Goal: Task Accomplishment & Management: Manage account settings

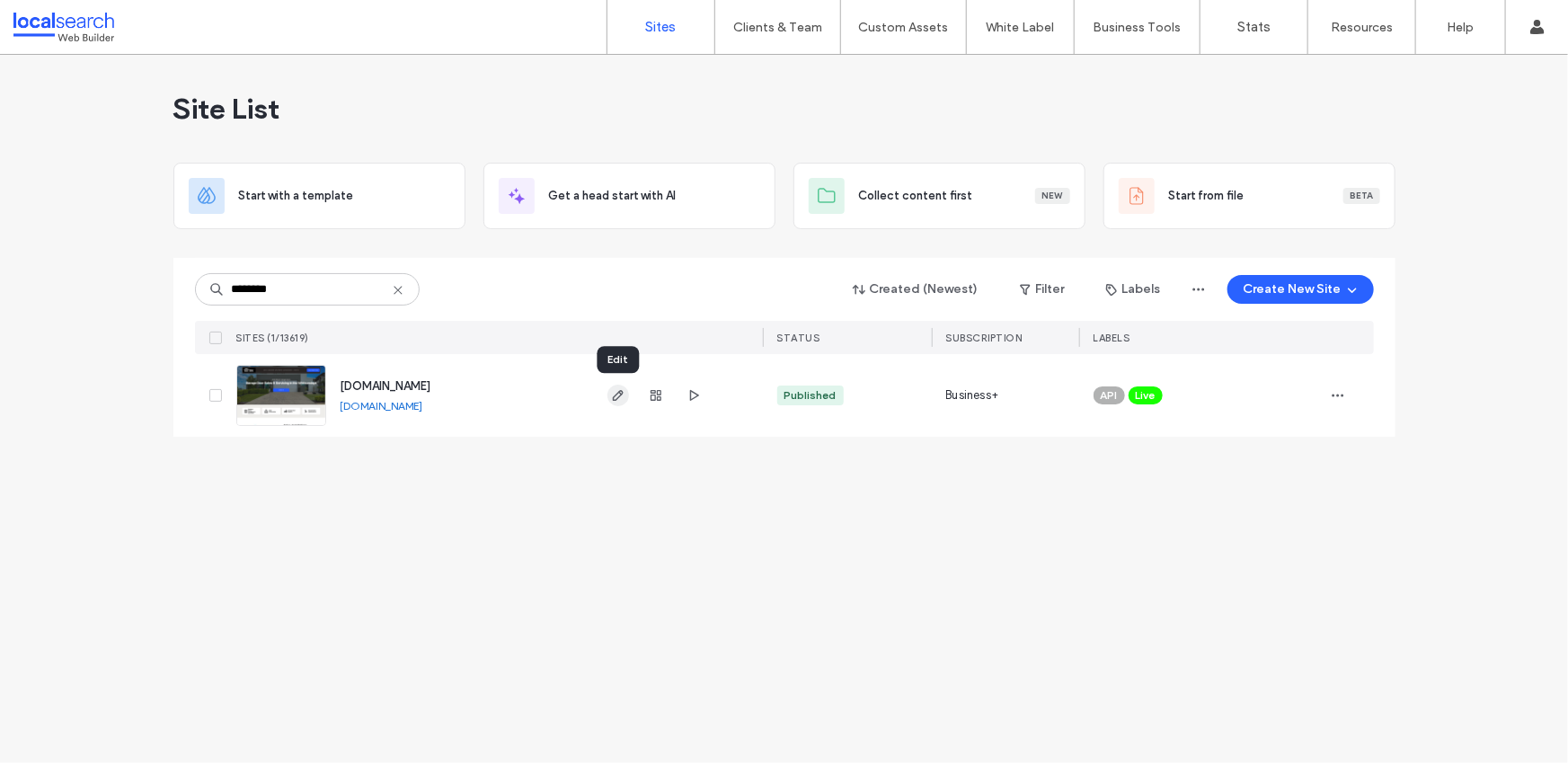
type input "********"
click at [616, 394] on icon "button" at bounding box center [617, 395] width 15 height 15
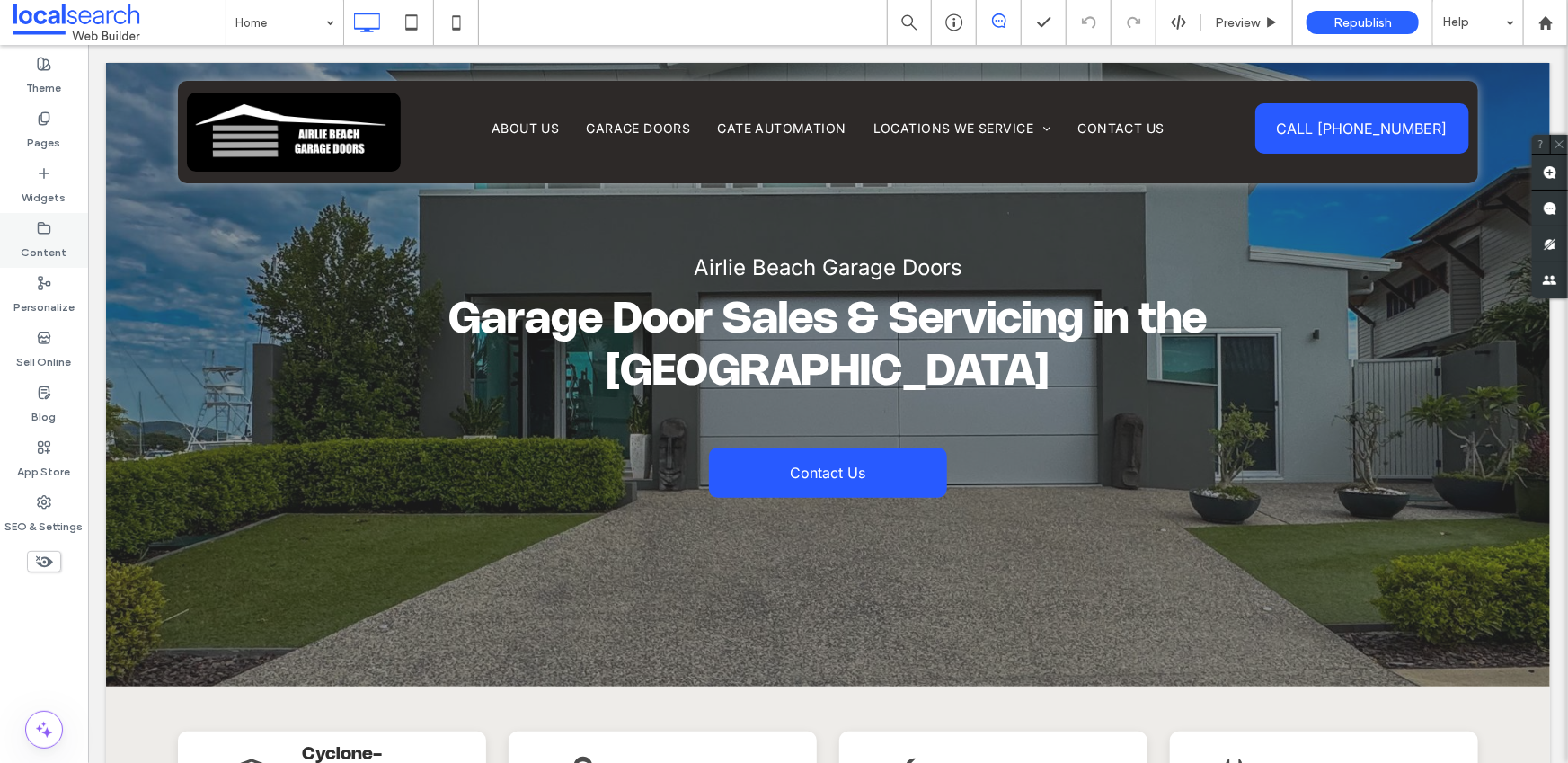
click at [36, 221] on icon at bounding box center [43, 228] width 15 height 15
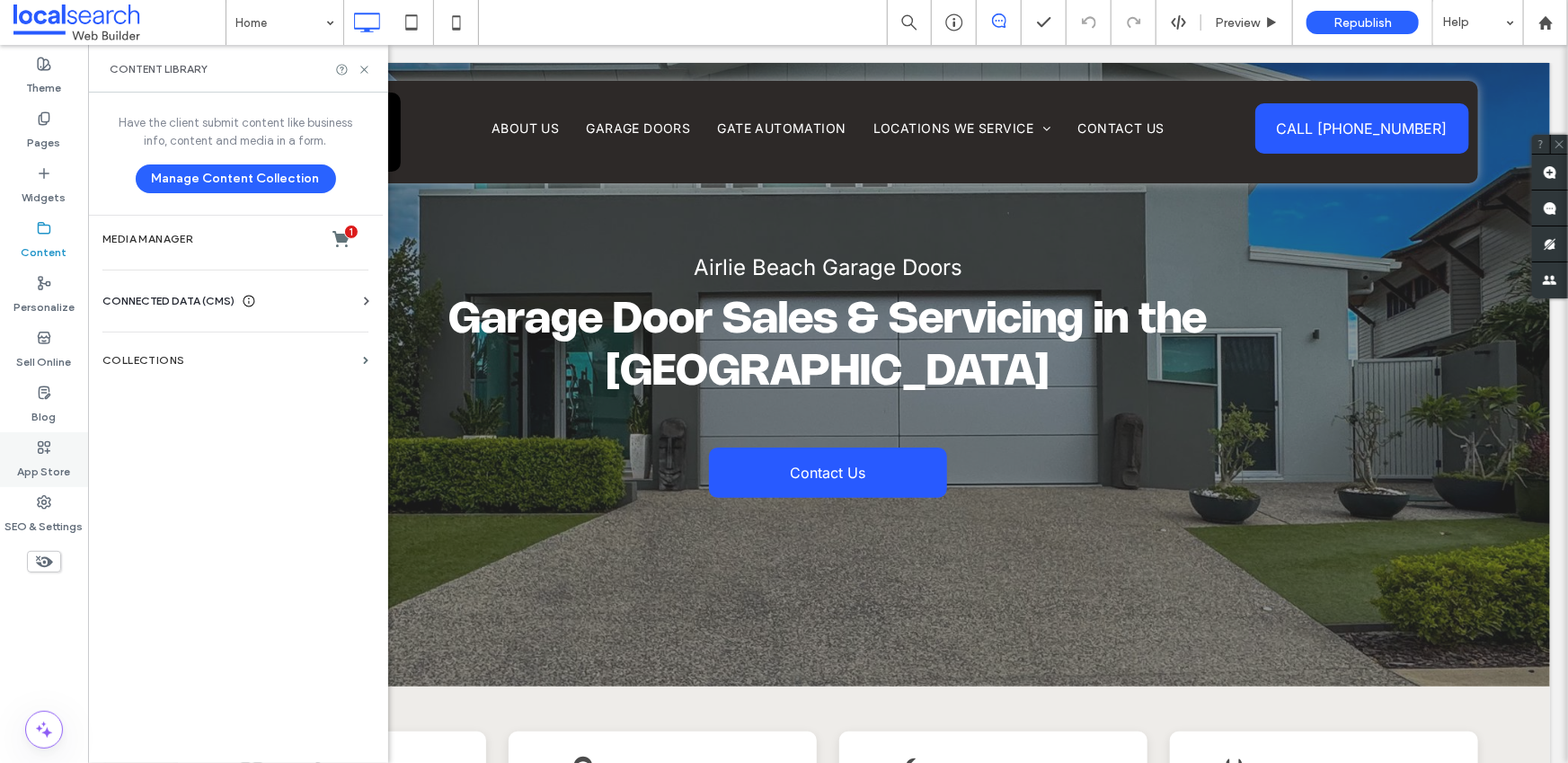
click at [50, 482] on div "App Store" at bounding box center [44, 460] width 88 height 55
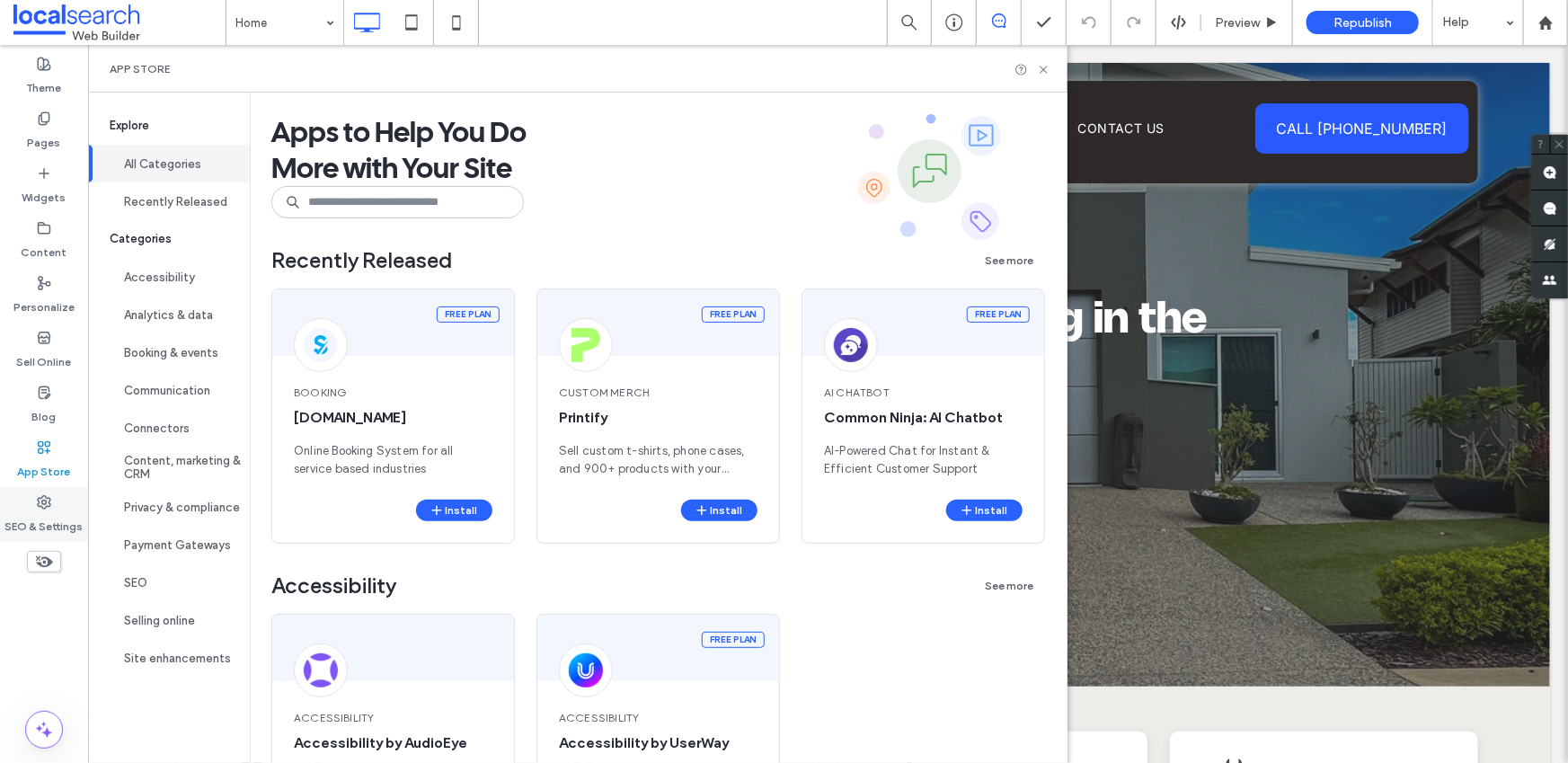
click at [48, 499] on icon at bounding box center [43, 502] width 15 height 15
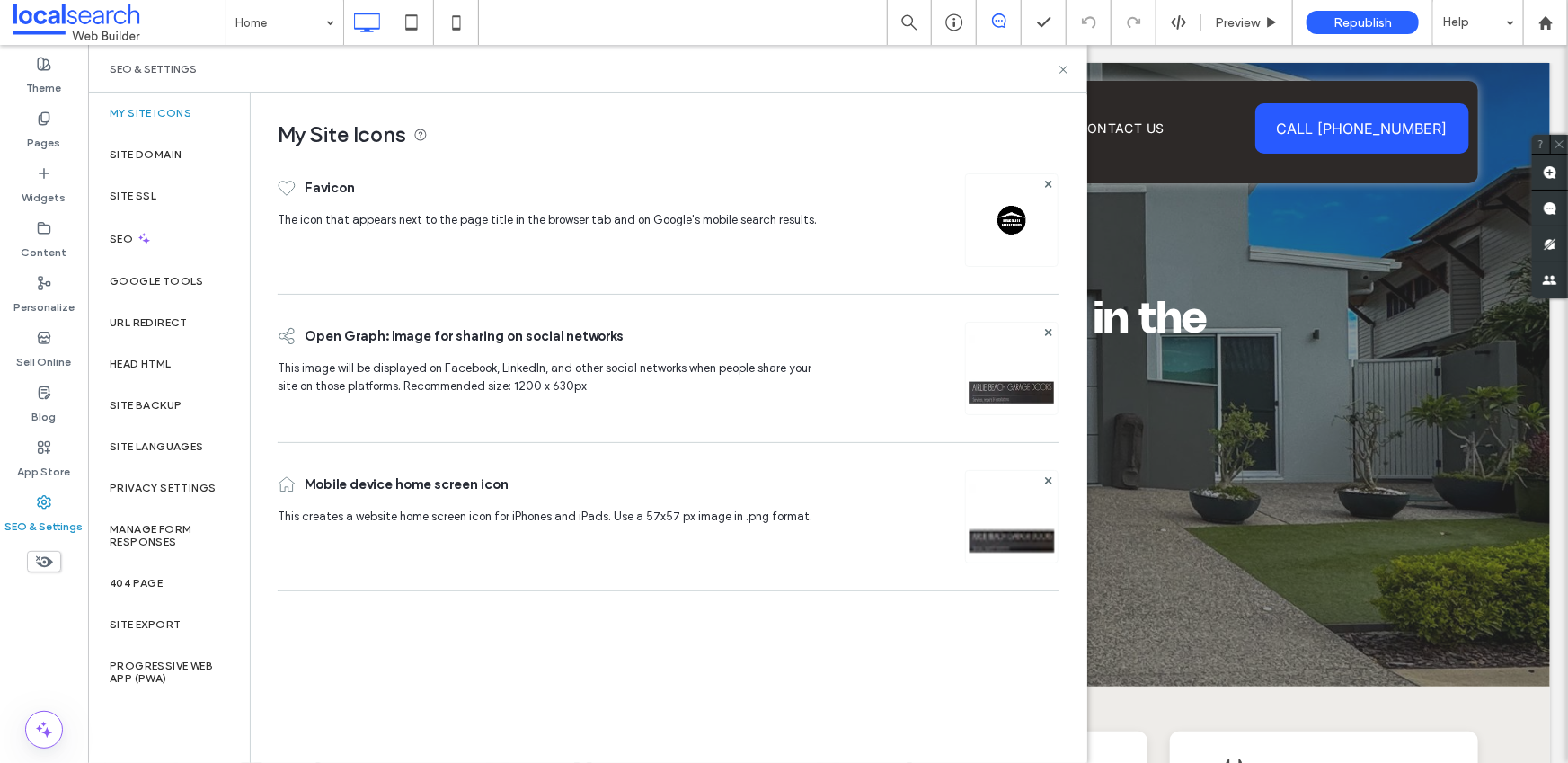
click at [1008, 399] on img at bounding box center [1011, 392] width 91 height 122
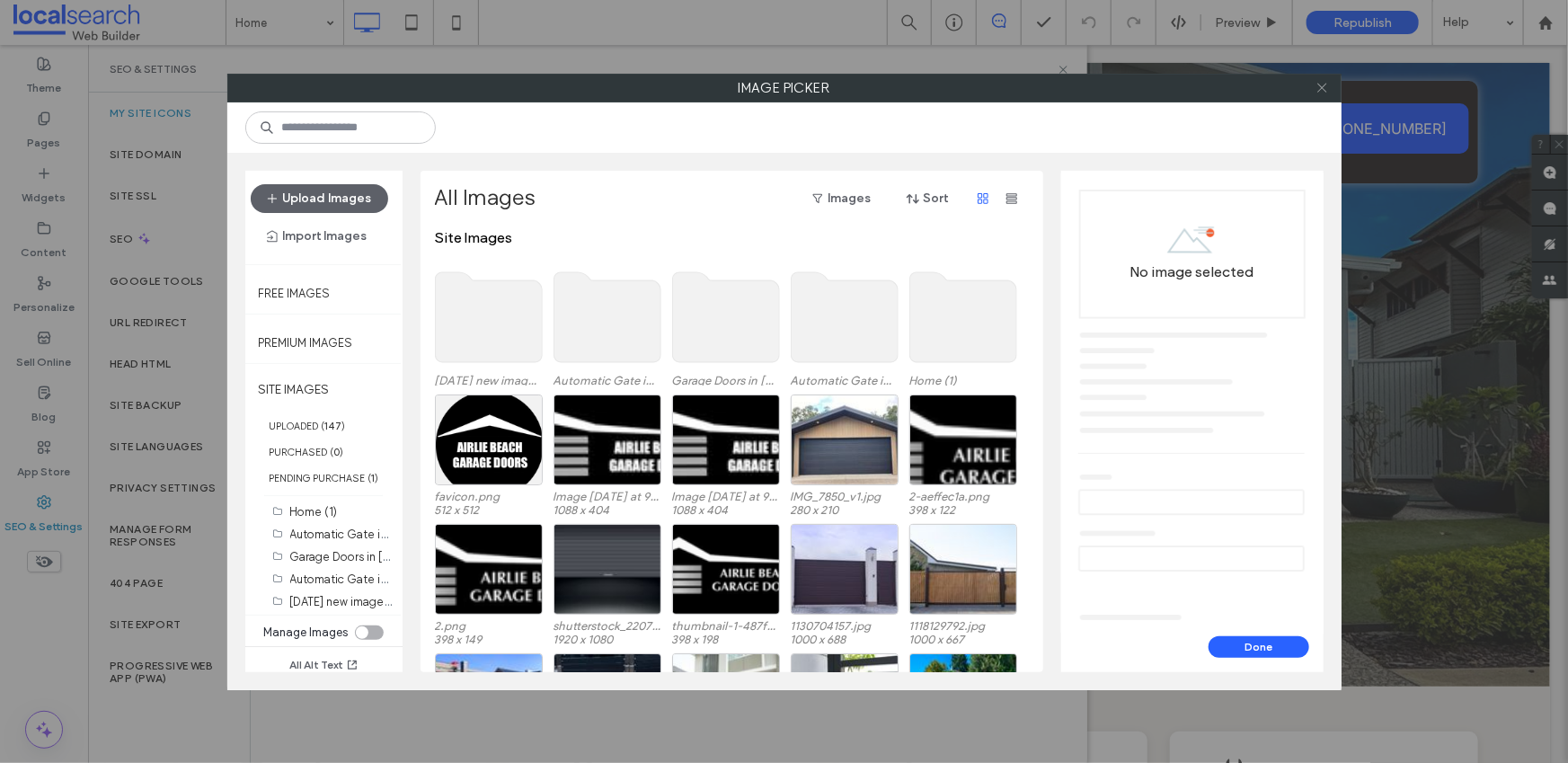
click at [1319, 86] on use at bounding box center [1321, 88] width 9 height 9
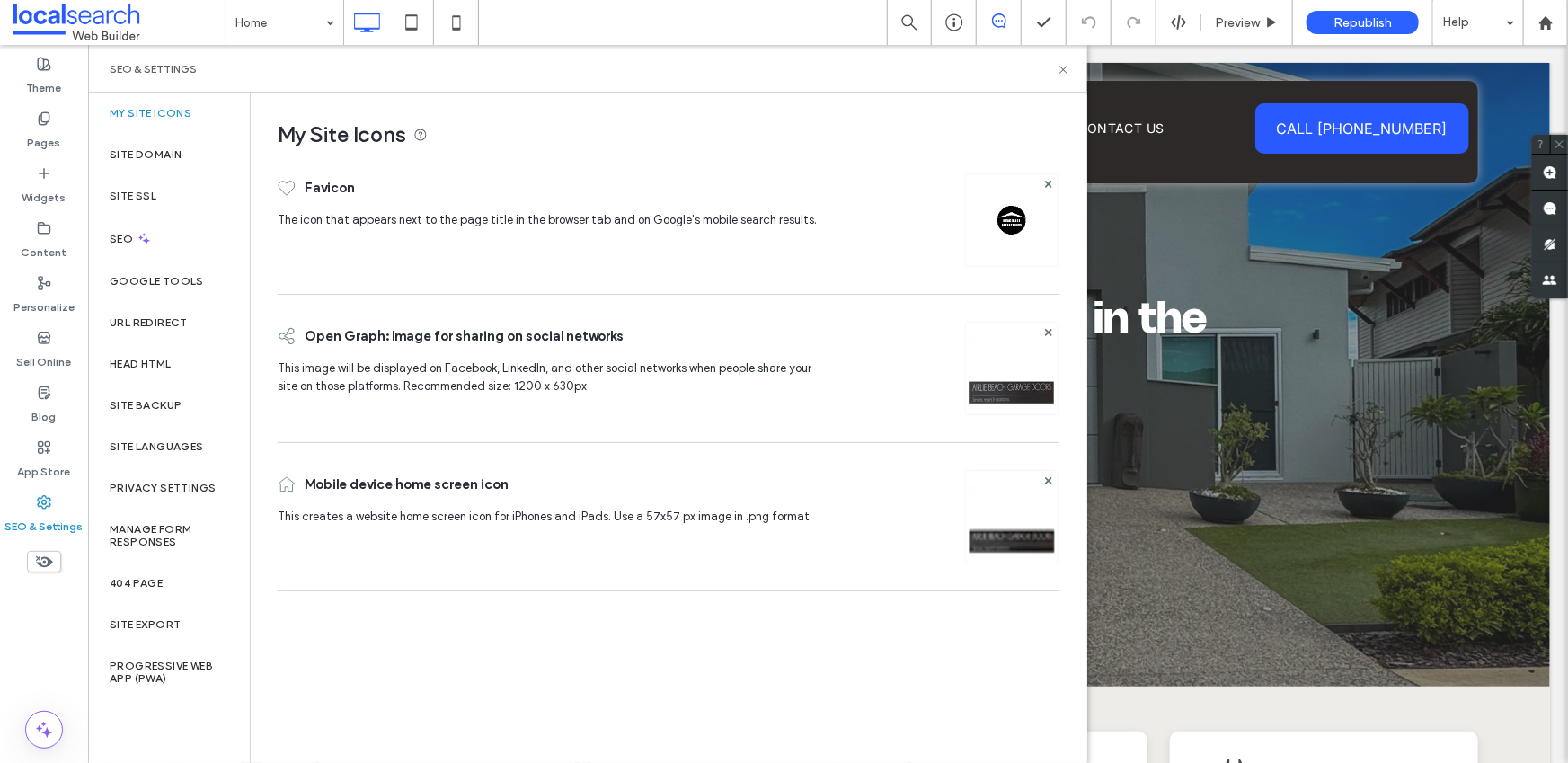
click at [985, 396] on img at bounding box center [1011, 392] width 91 height 122
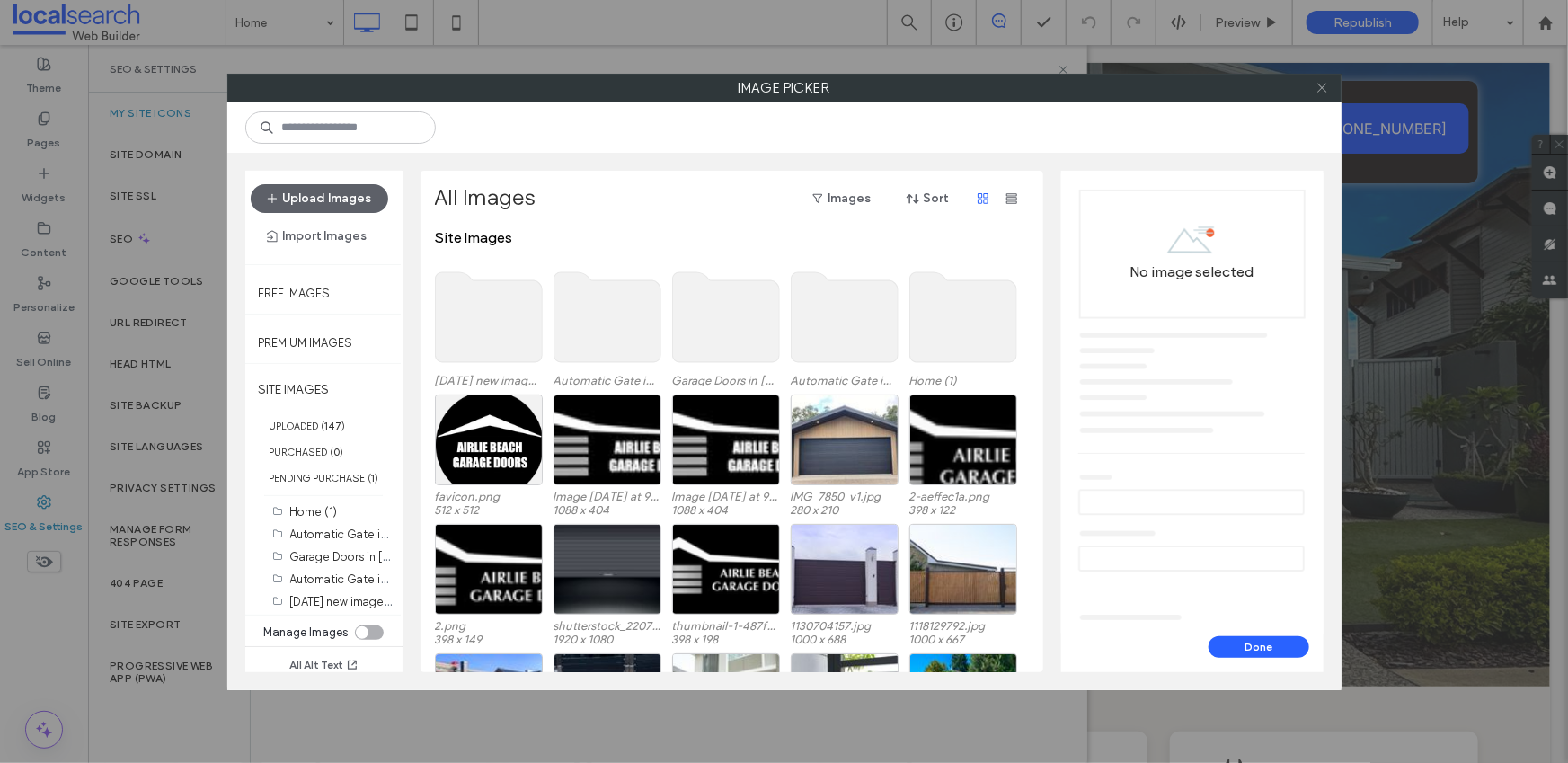
click at [1324, 94] on span at bounding box center [1322, 88] width 14 height 27
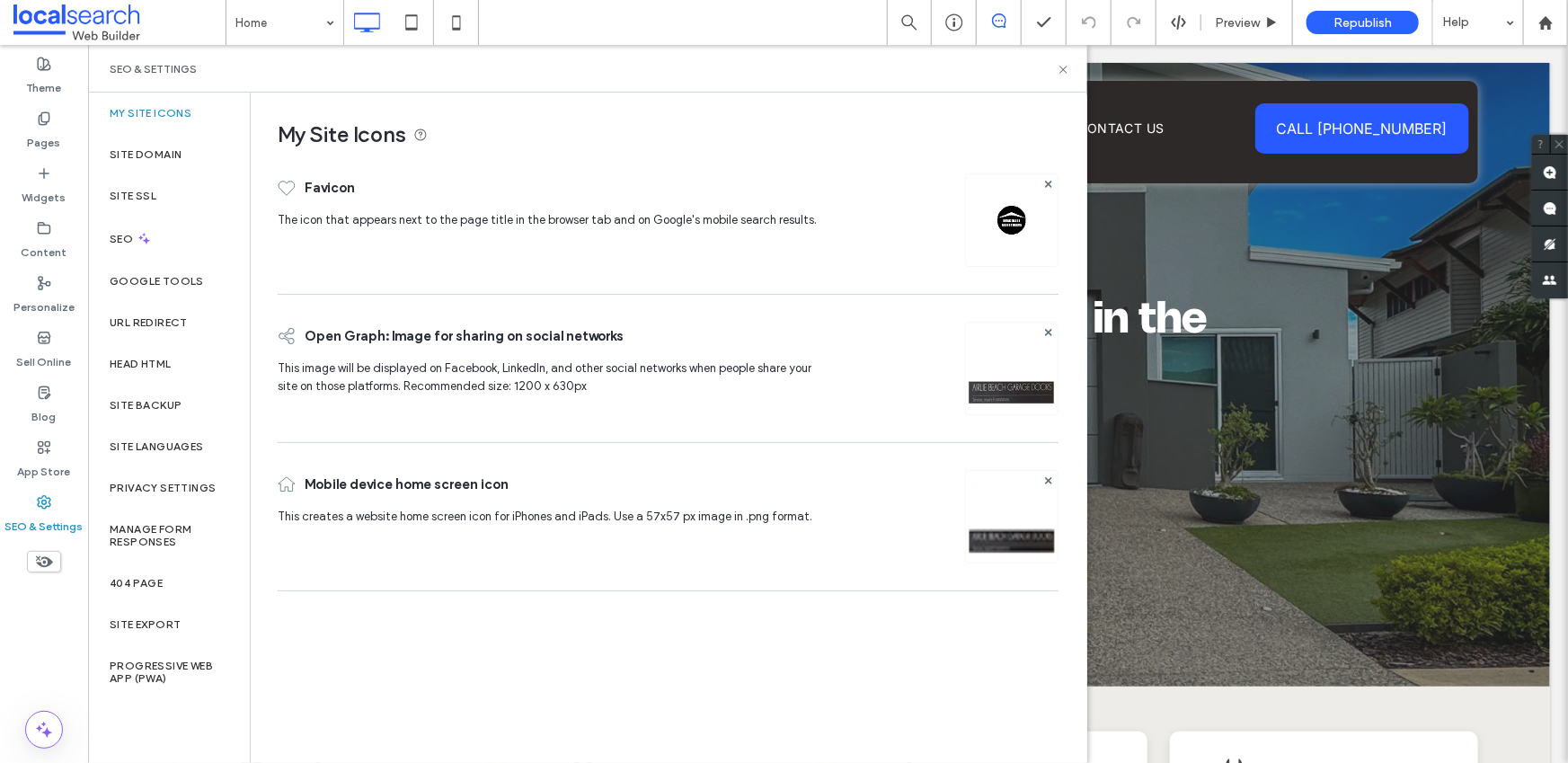
click at [1022, 386] on img at bounding box center [1011, 392] width 91 height 122
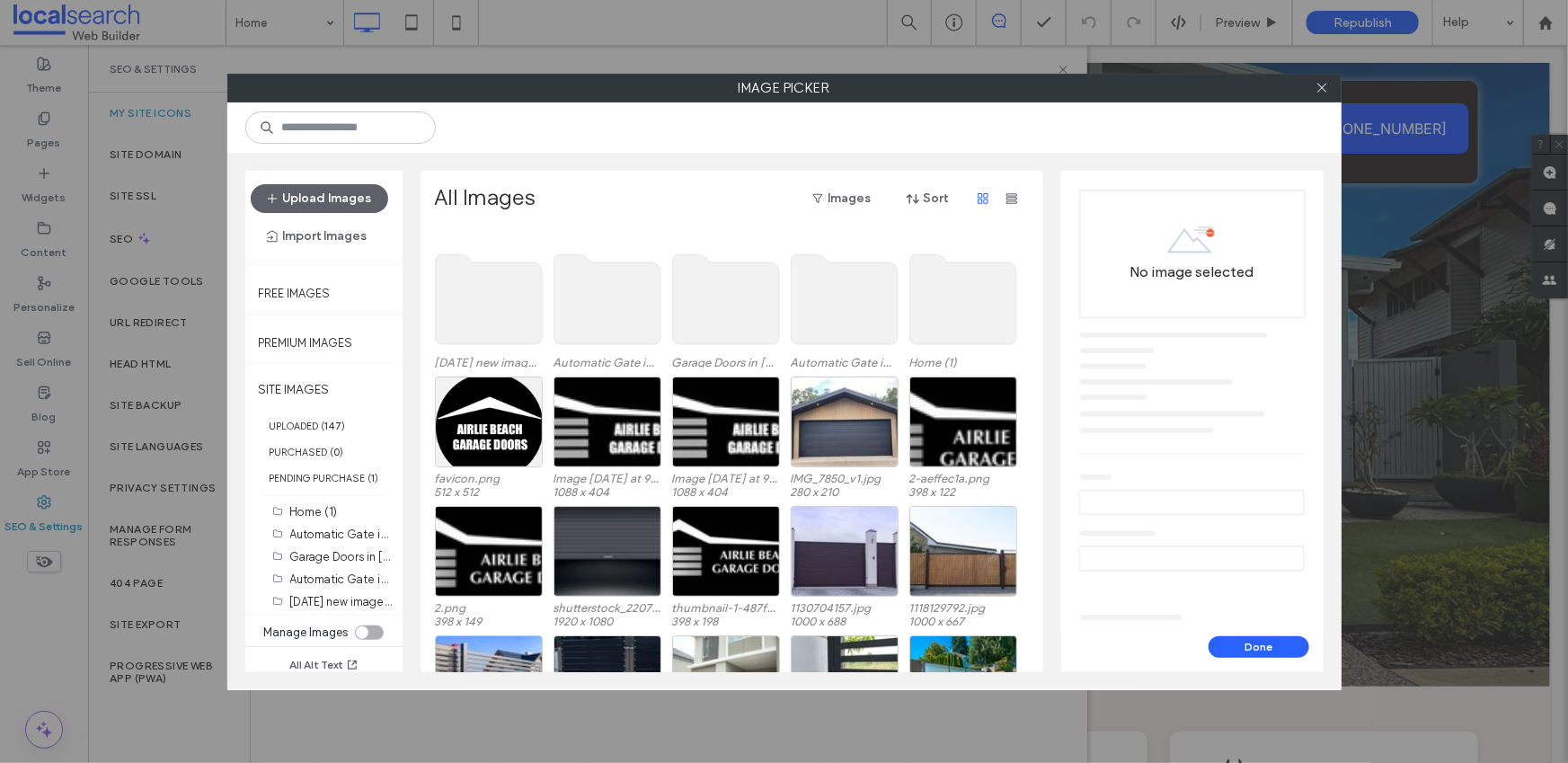
scroll to position [83, 0]
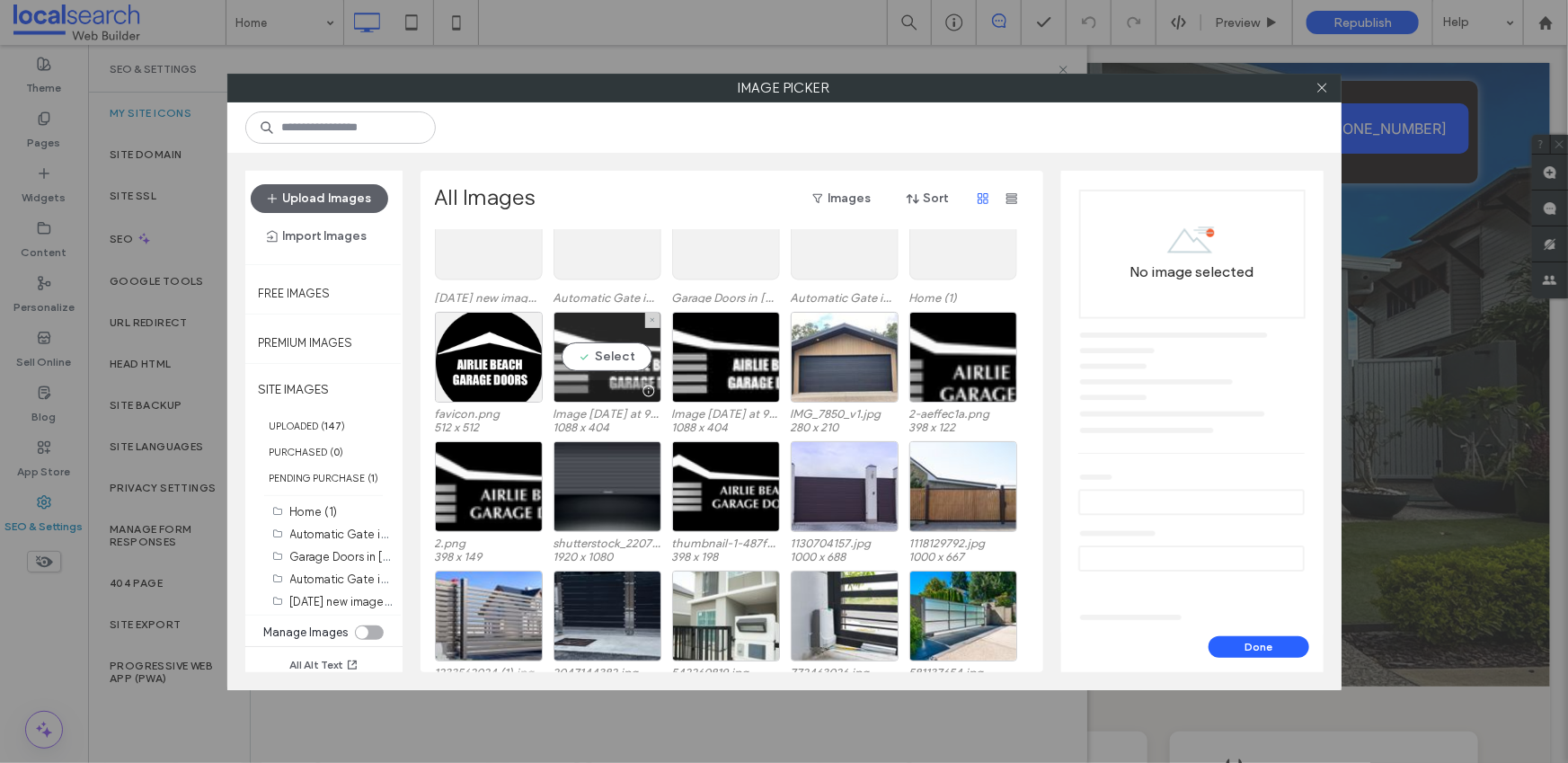
click at [607, 381] on div at bounding box center [608, 391] width 106 height 22
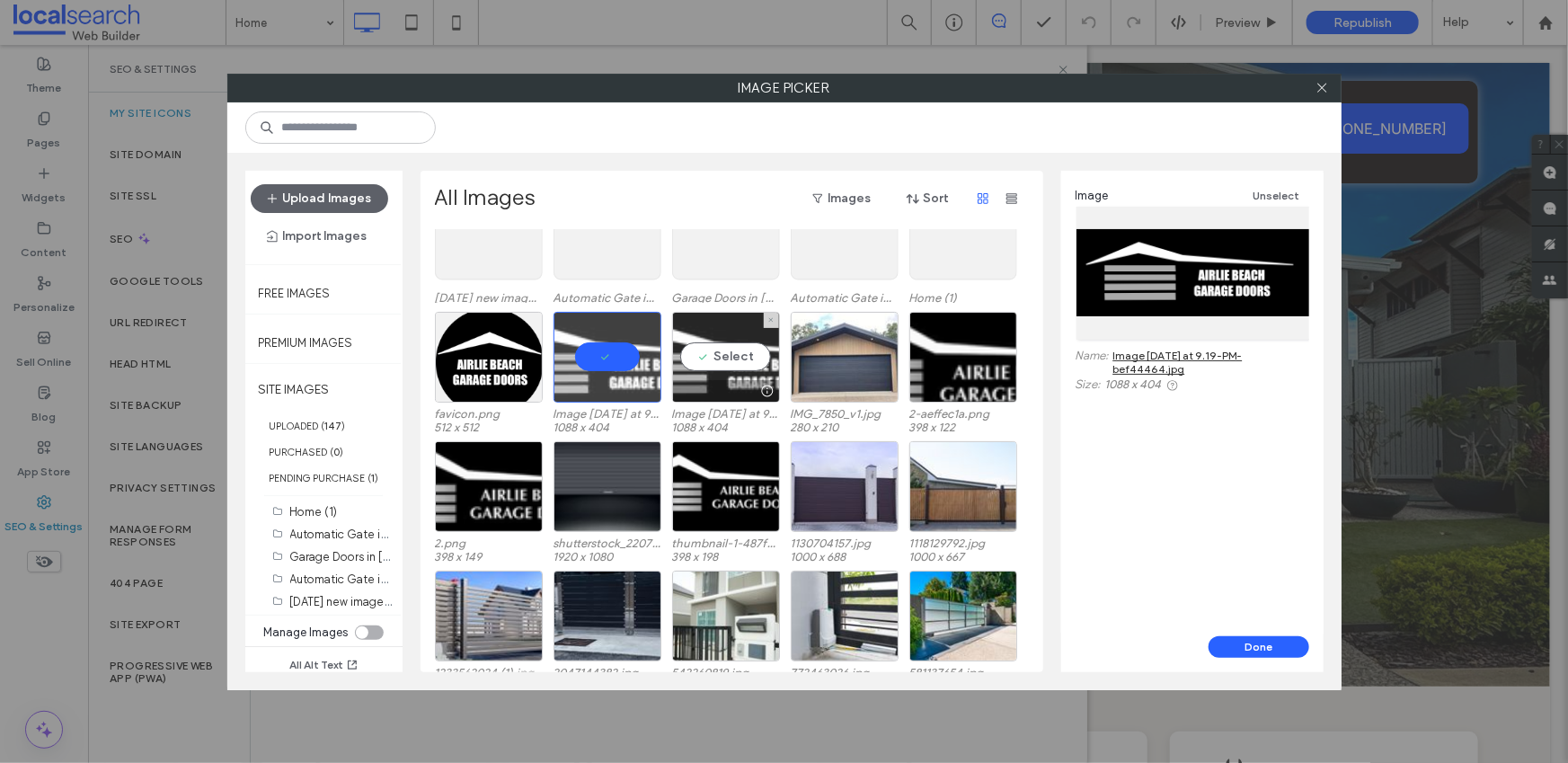
click at [734, 353] on div "Select" at bounding box center [726, 357] width 108 height 90
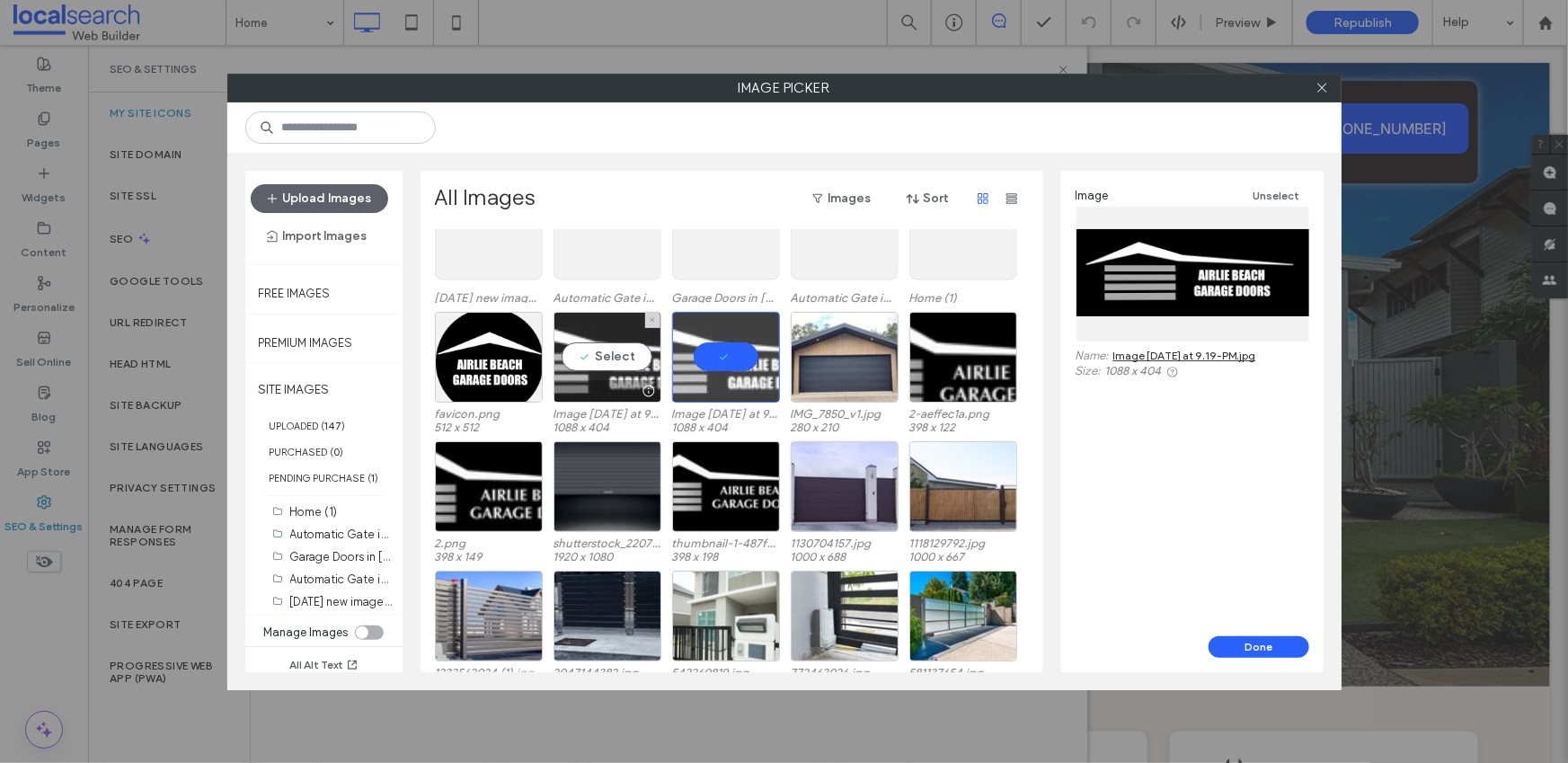
click at [601, 353] on div "Select" at bounding box center [608, 357] width 108 height 90
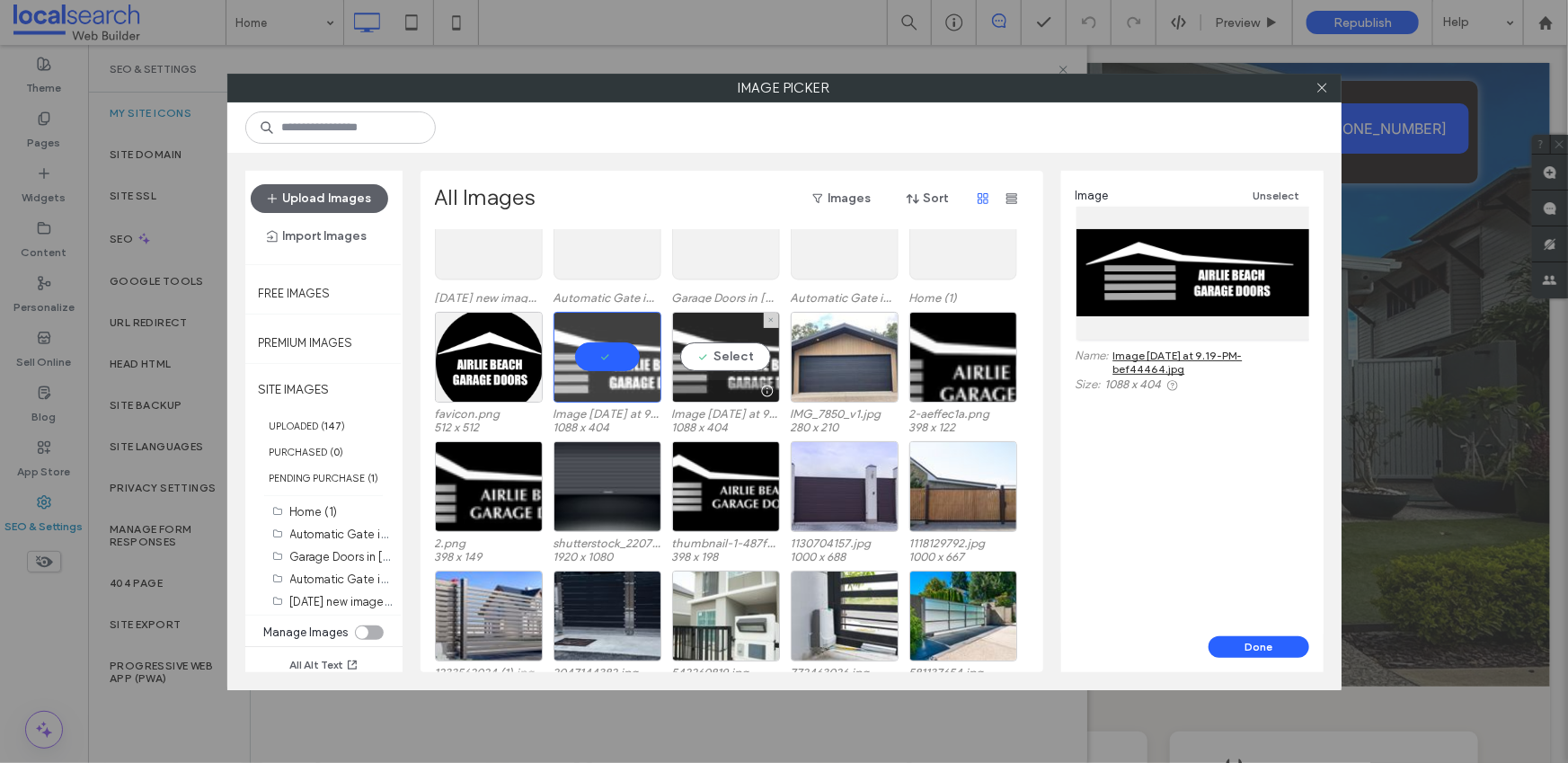
click at [724, 354] on div "Select" at bounding box center [726, 357] width 108 height 90
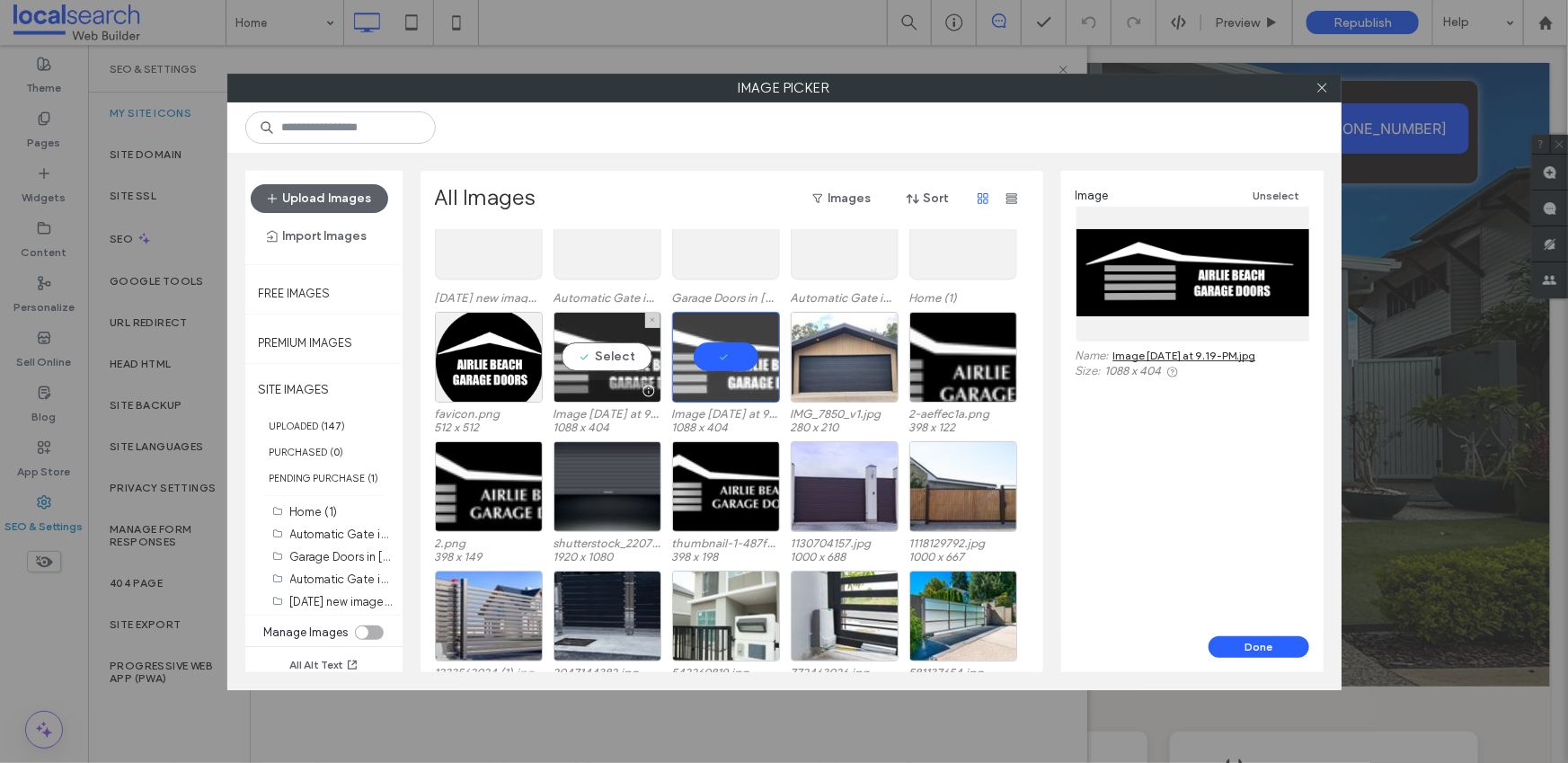
click at [602, 355] on div "Select" at bounding box center [608, 357] width 108 height 90
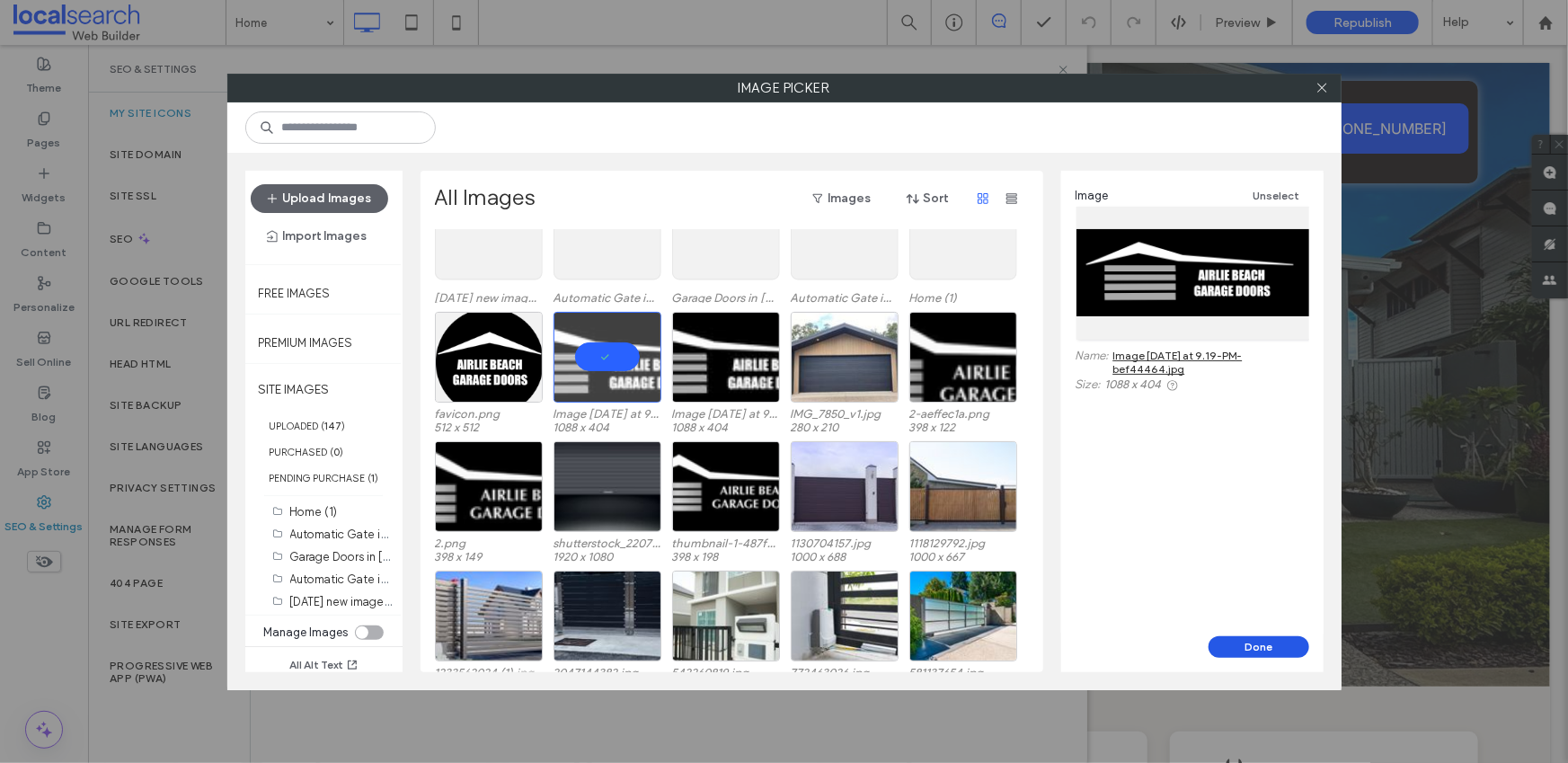
click at [1235, 646] on button "Done" at bounding box center [1258, 647] width 100 height 22
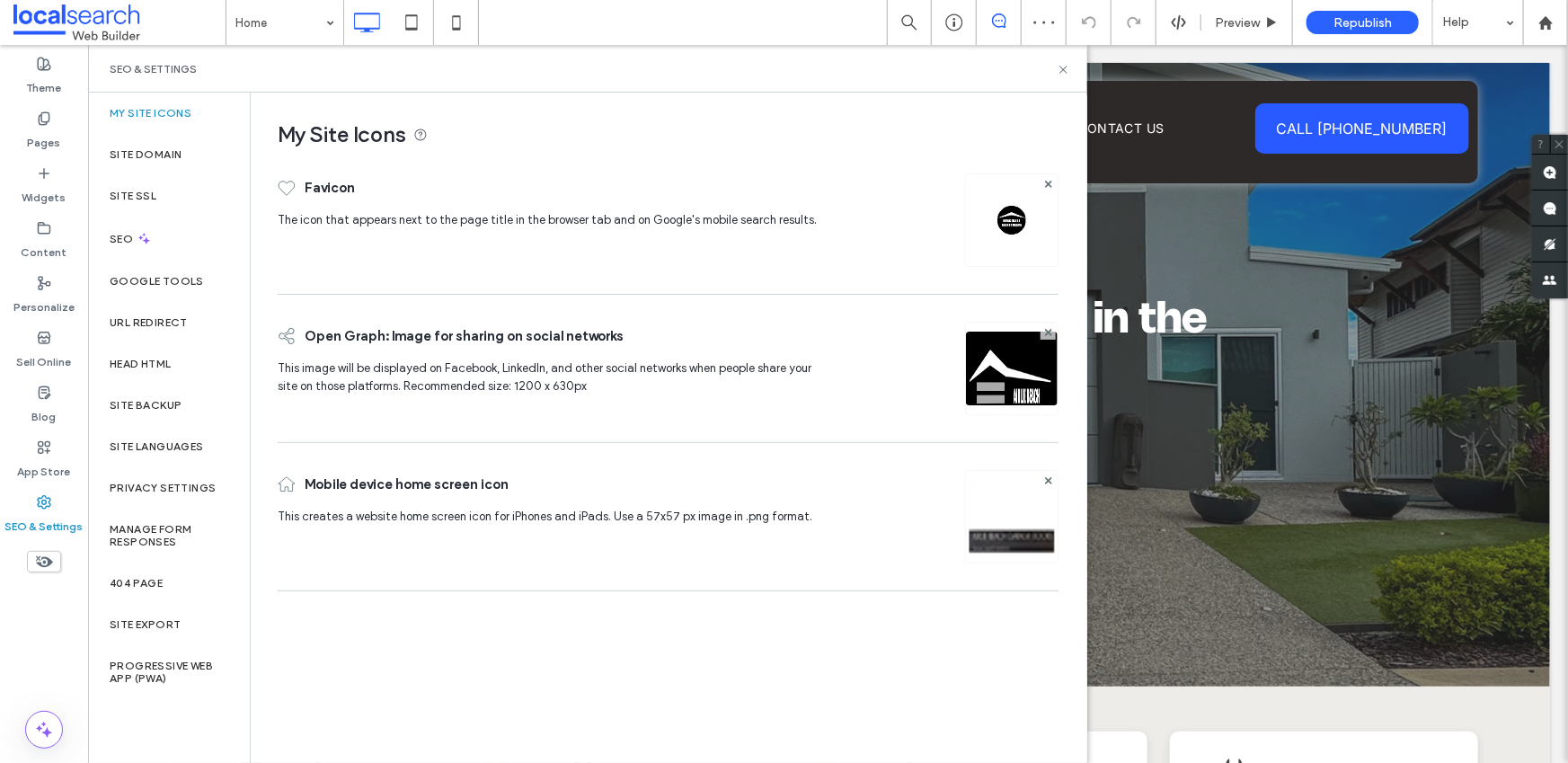
click at [994, 532] on img at bounding box center [1011, 541] width 91 height 122
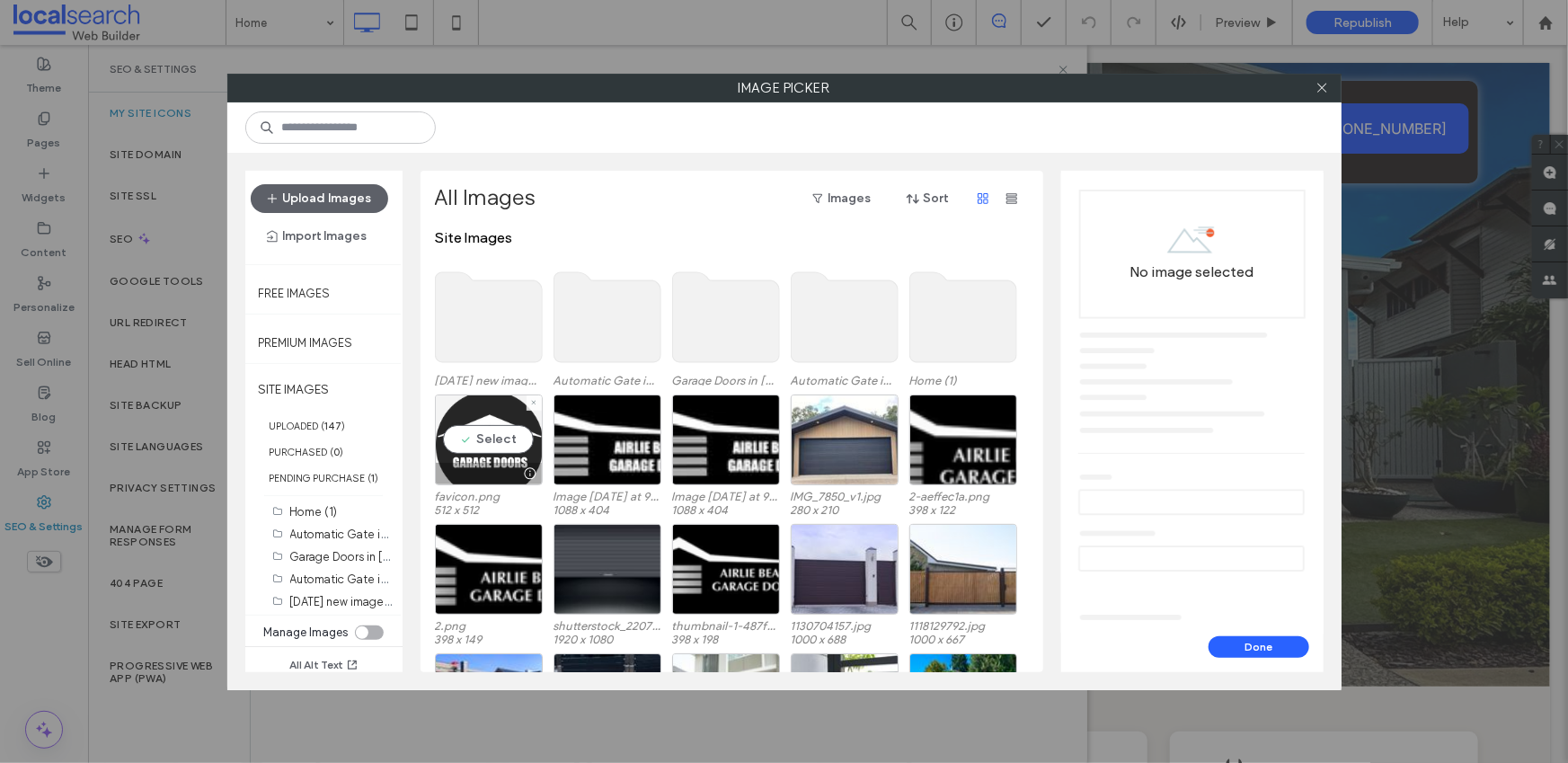
click at [490, 436] on div "Select" at bounding box center [489, 440] width 108 height 90
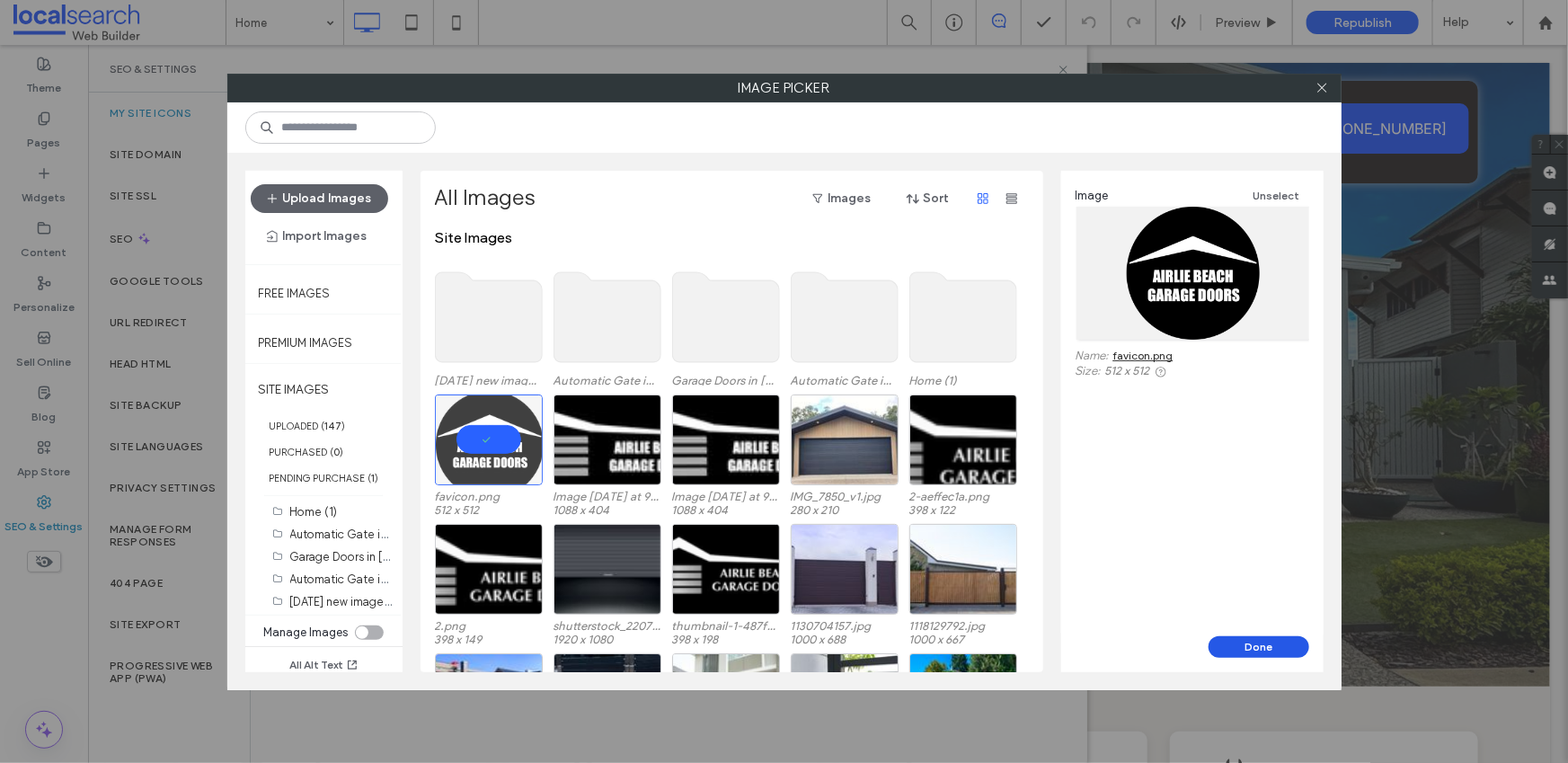
click at [1244, 644] on button "Done" at bounding box center [1258, 647] width 100 height 22
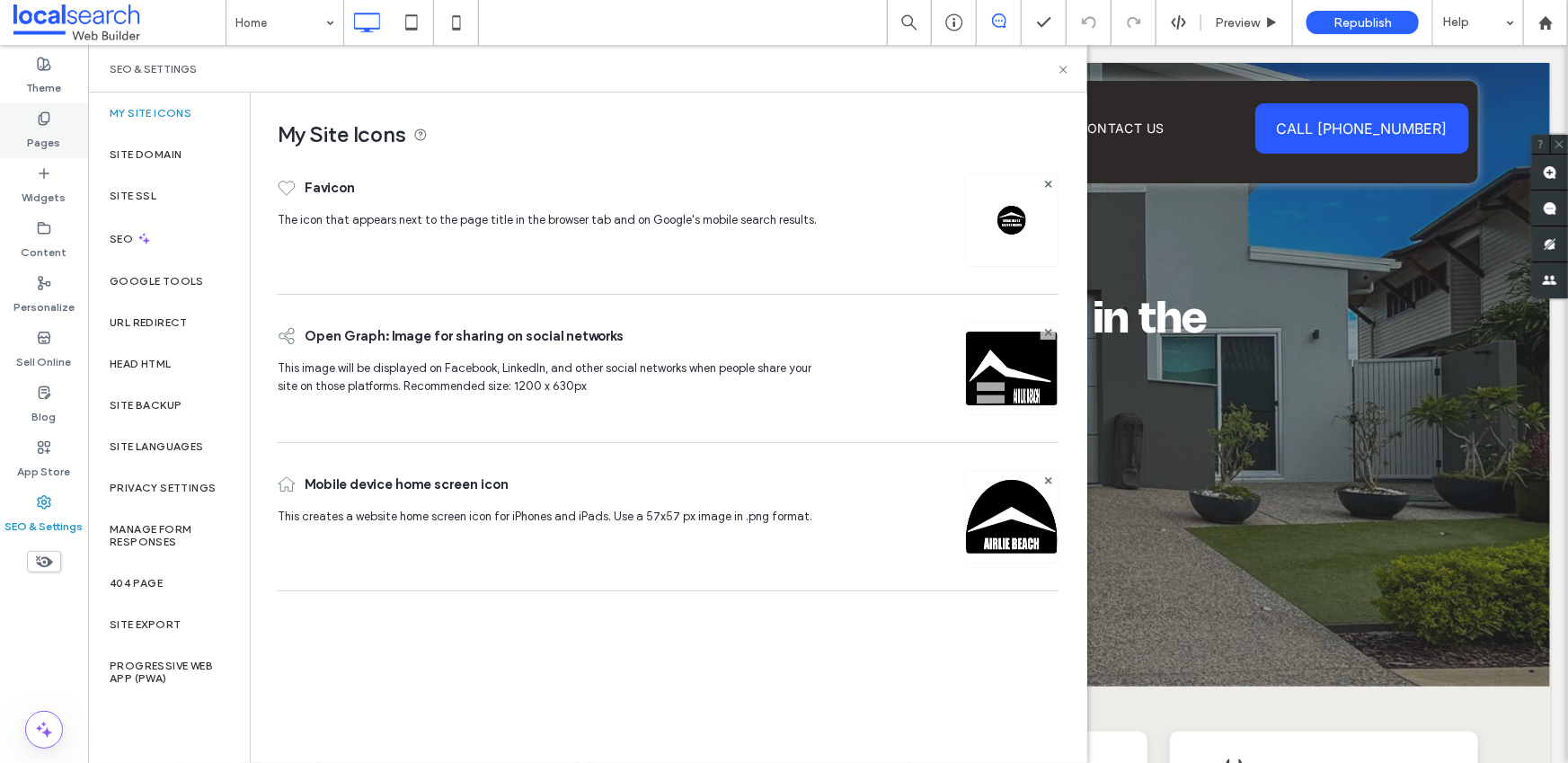
click at [52, 112] on div "Pages" at bounding box center [44, 131] width 88 height 55
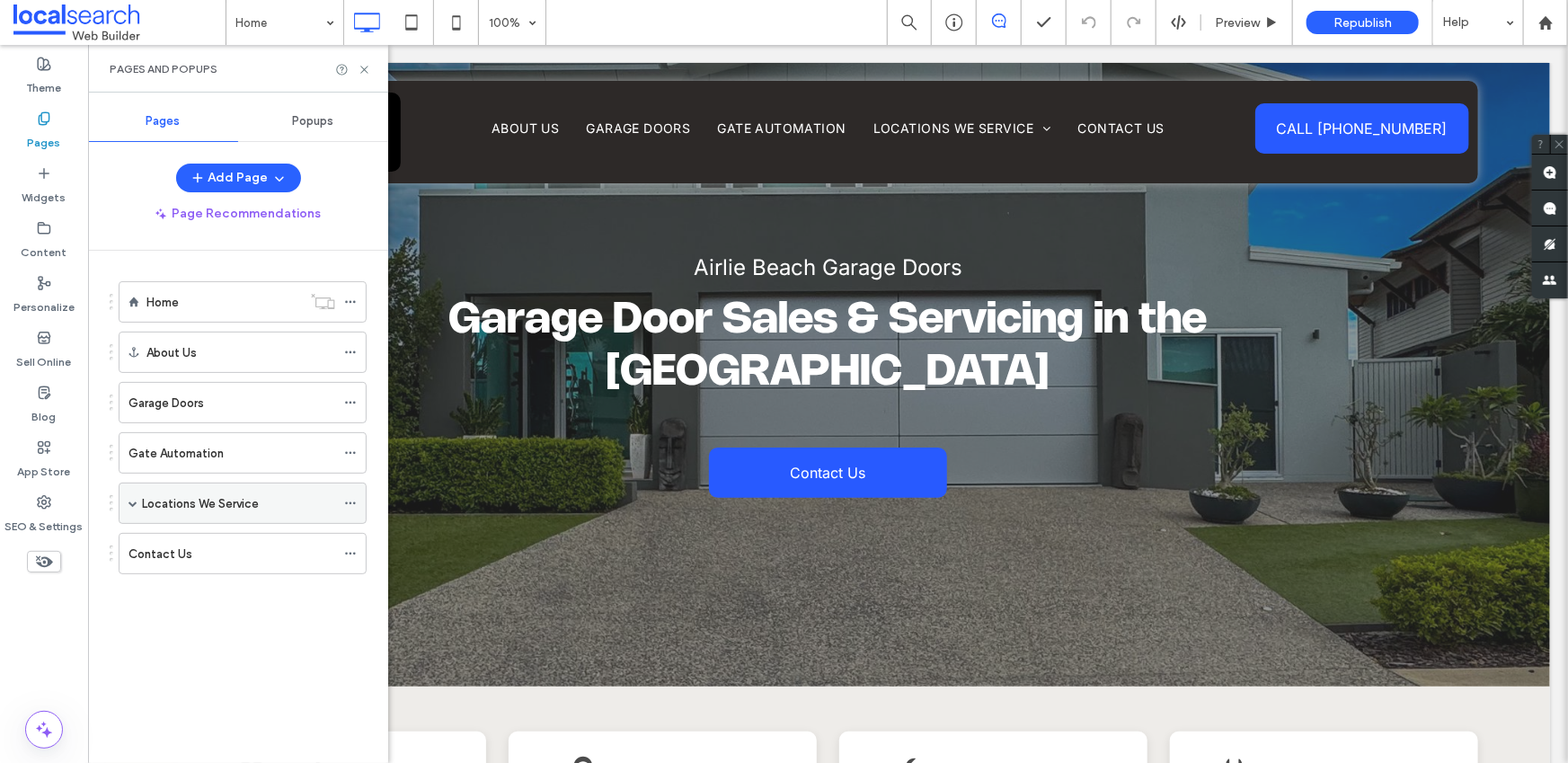
click at [131, 499] on span at bounding box center [133, 502] width 9 height 9
click at [160, 549] on span at bounding box center [164, 545] width 9 height 39
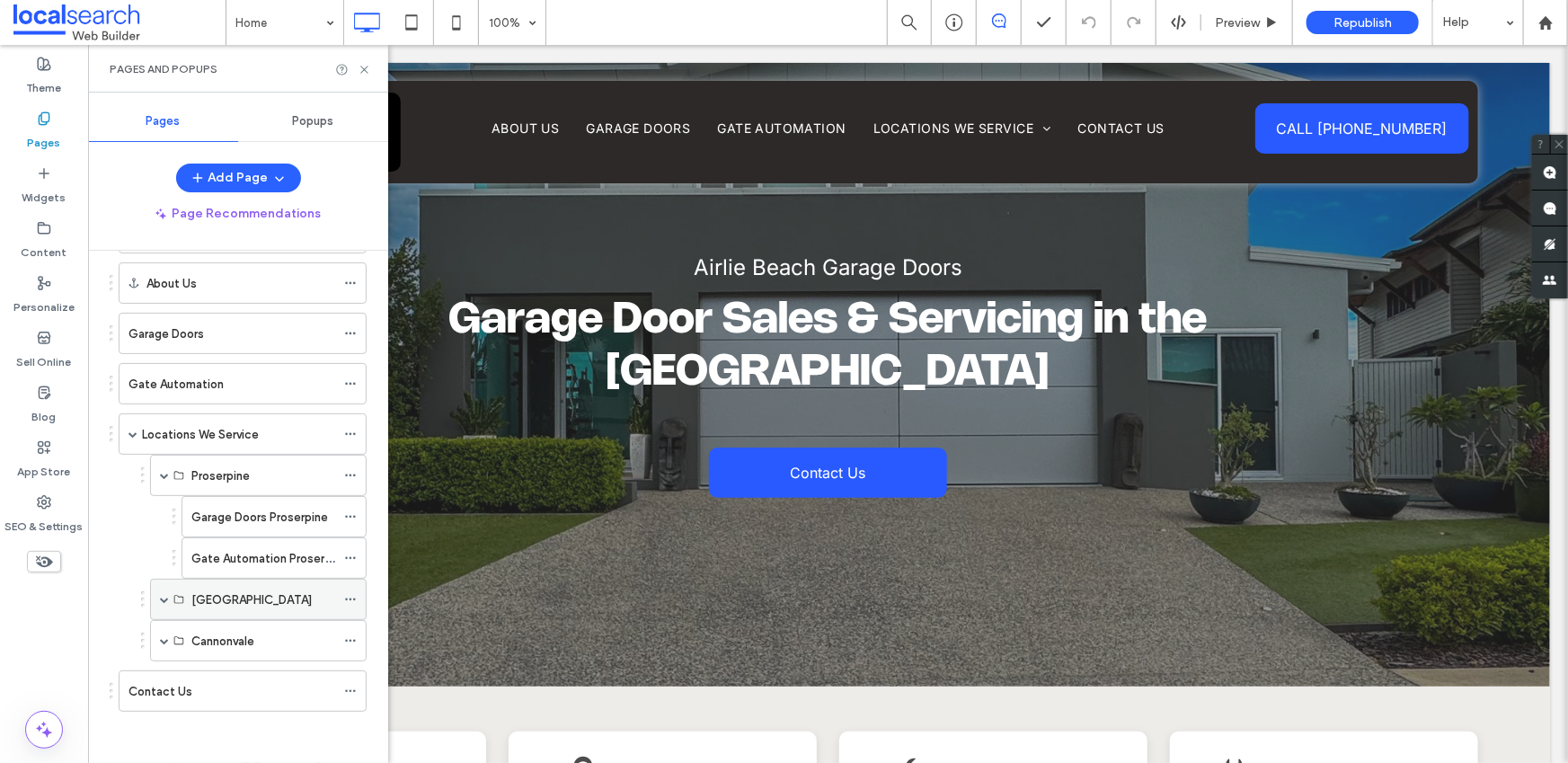
click at [163, 596] on span at bounding box center [164, 599] width 9 height 9
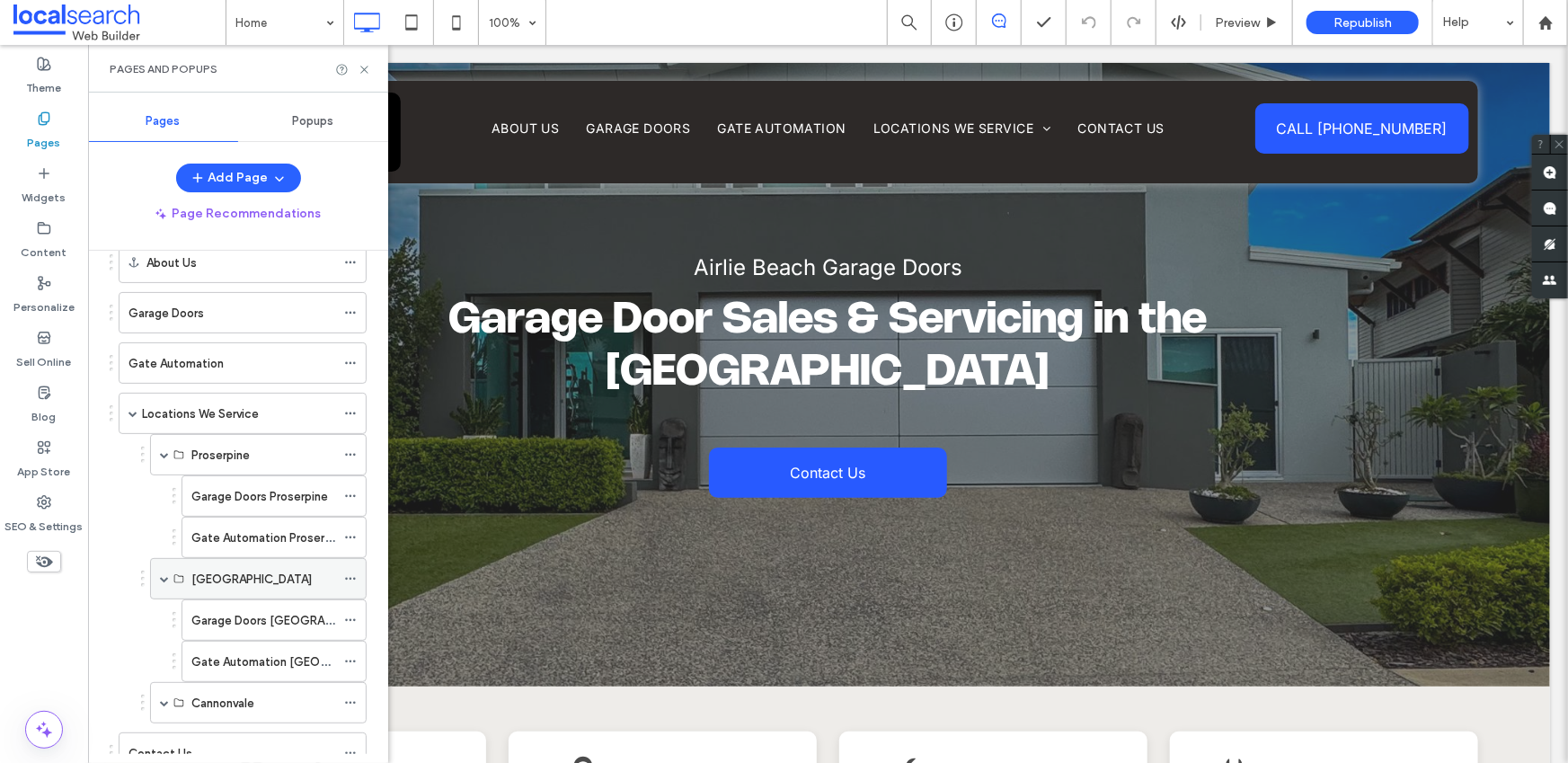
scroll to position [151, 0]
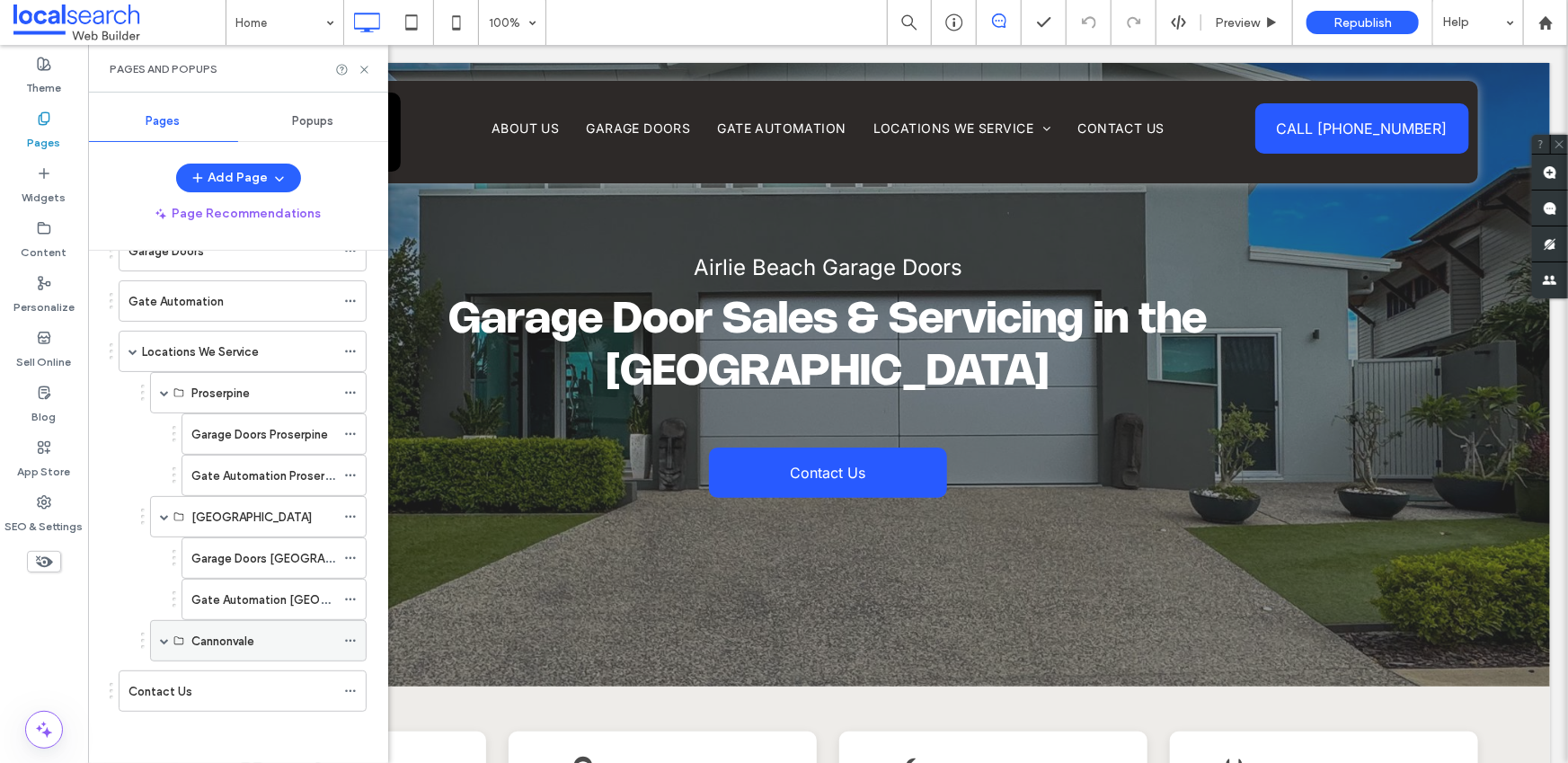
click at [162, 640] on span at bounding box center [164, 640] width 9 height 9
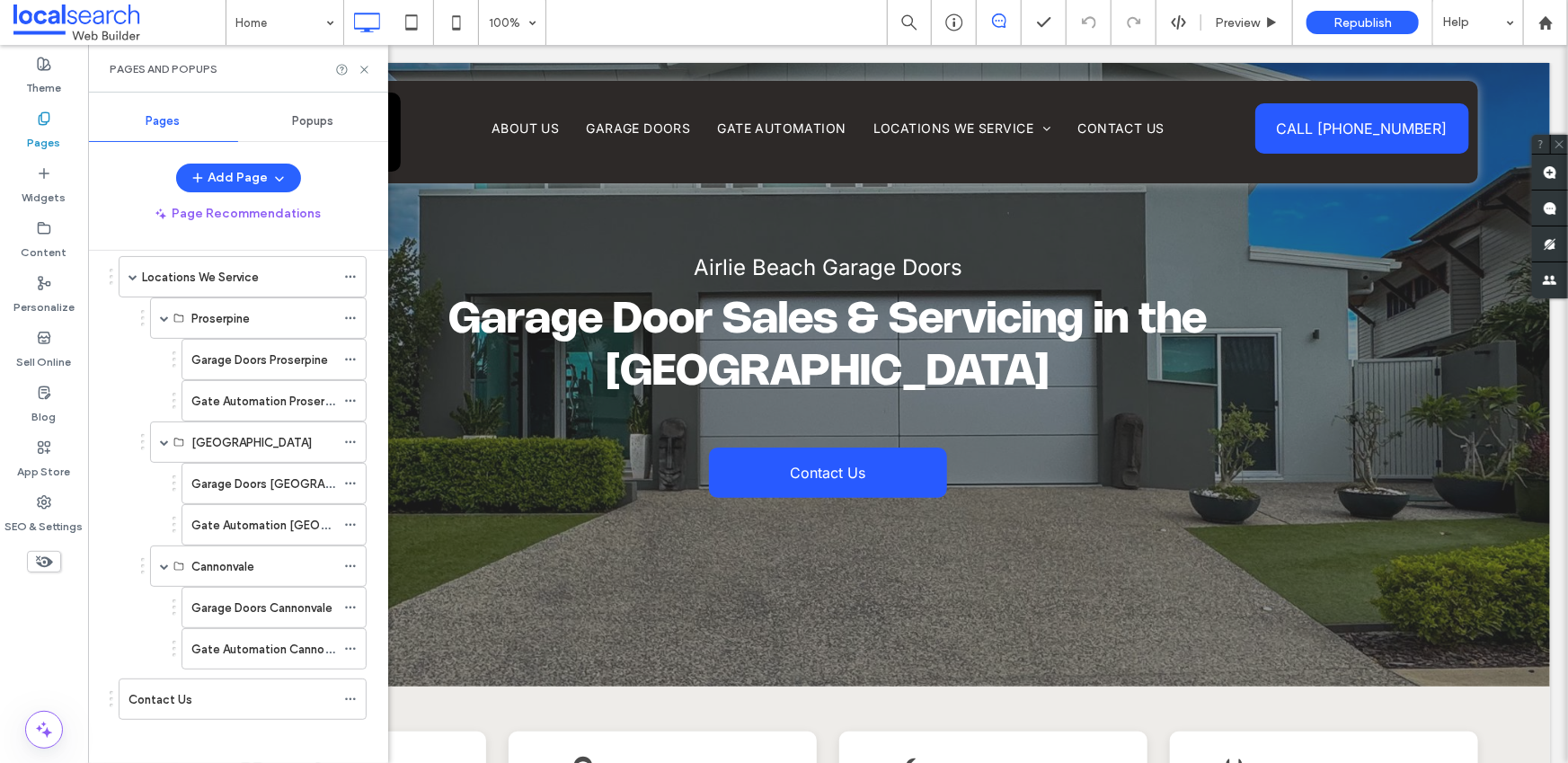
scroll to position [234, 0]
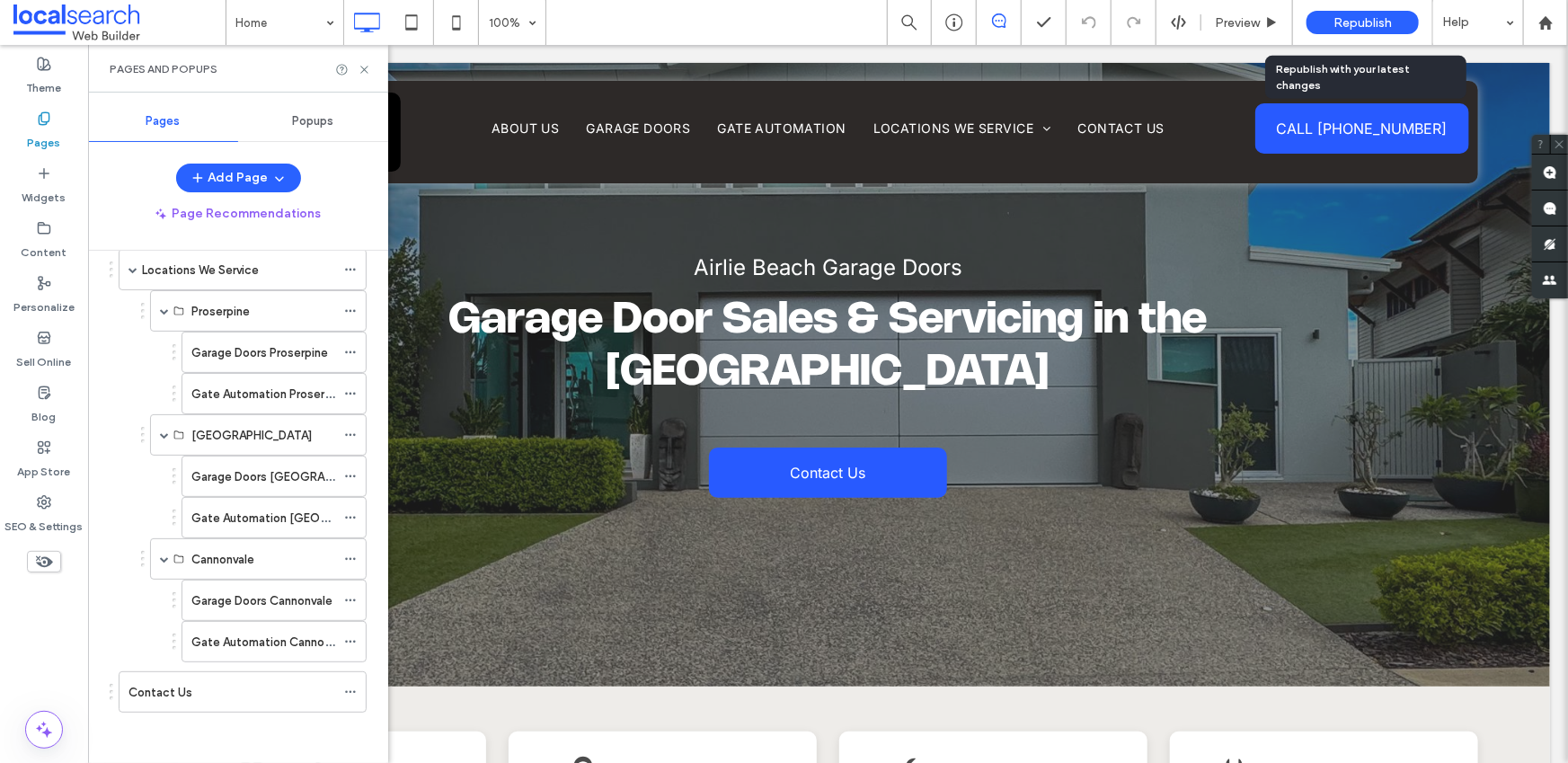
click at [1370, 21] on span "Republish" at bounding box center [1362, 24] width 58 height 16
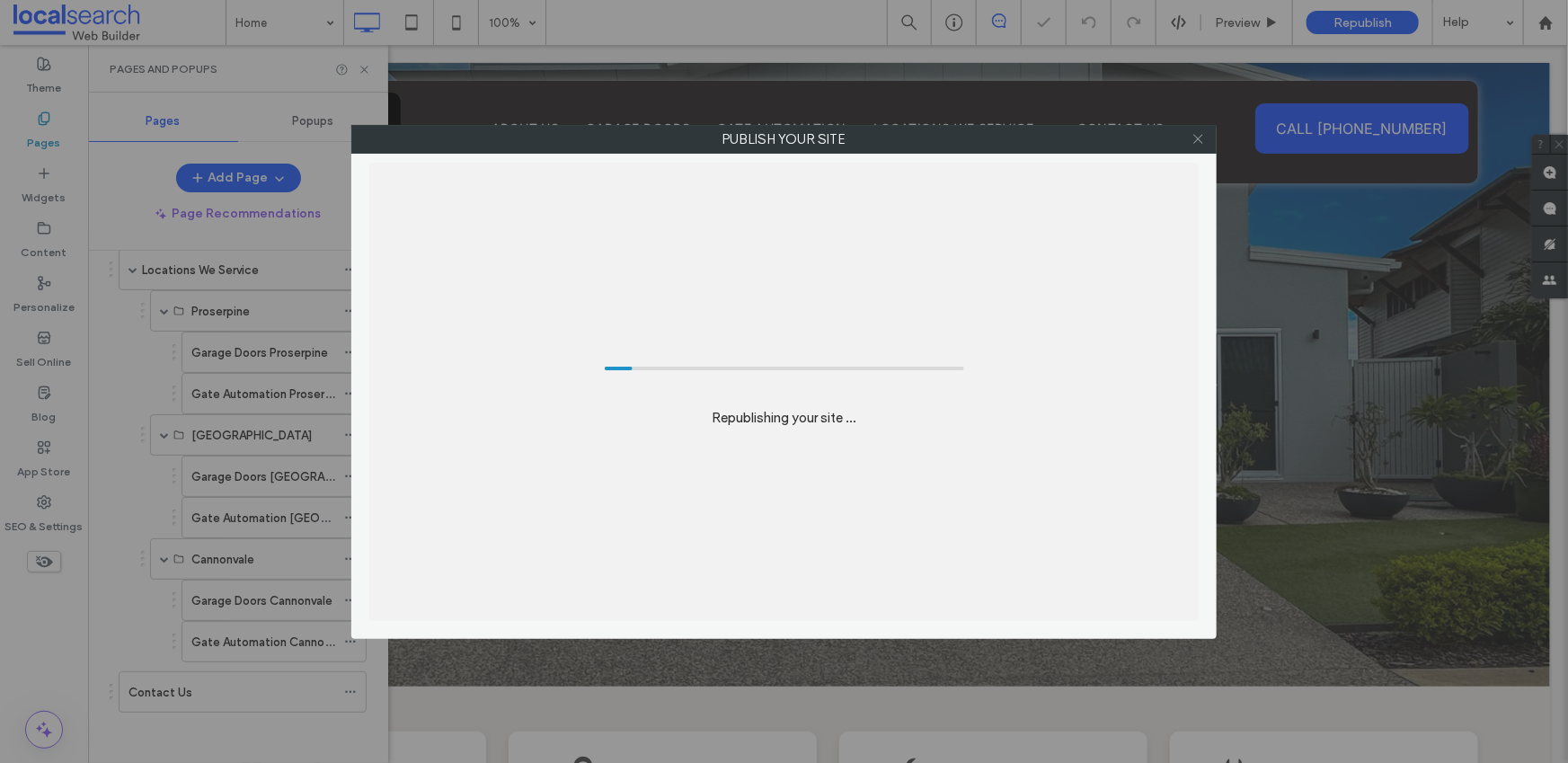
click at [1202, 141] on icon at bounding box center [1198, 139] width 14 height 14
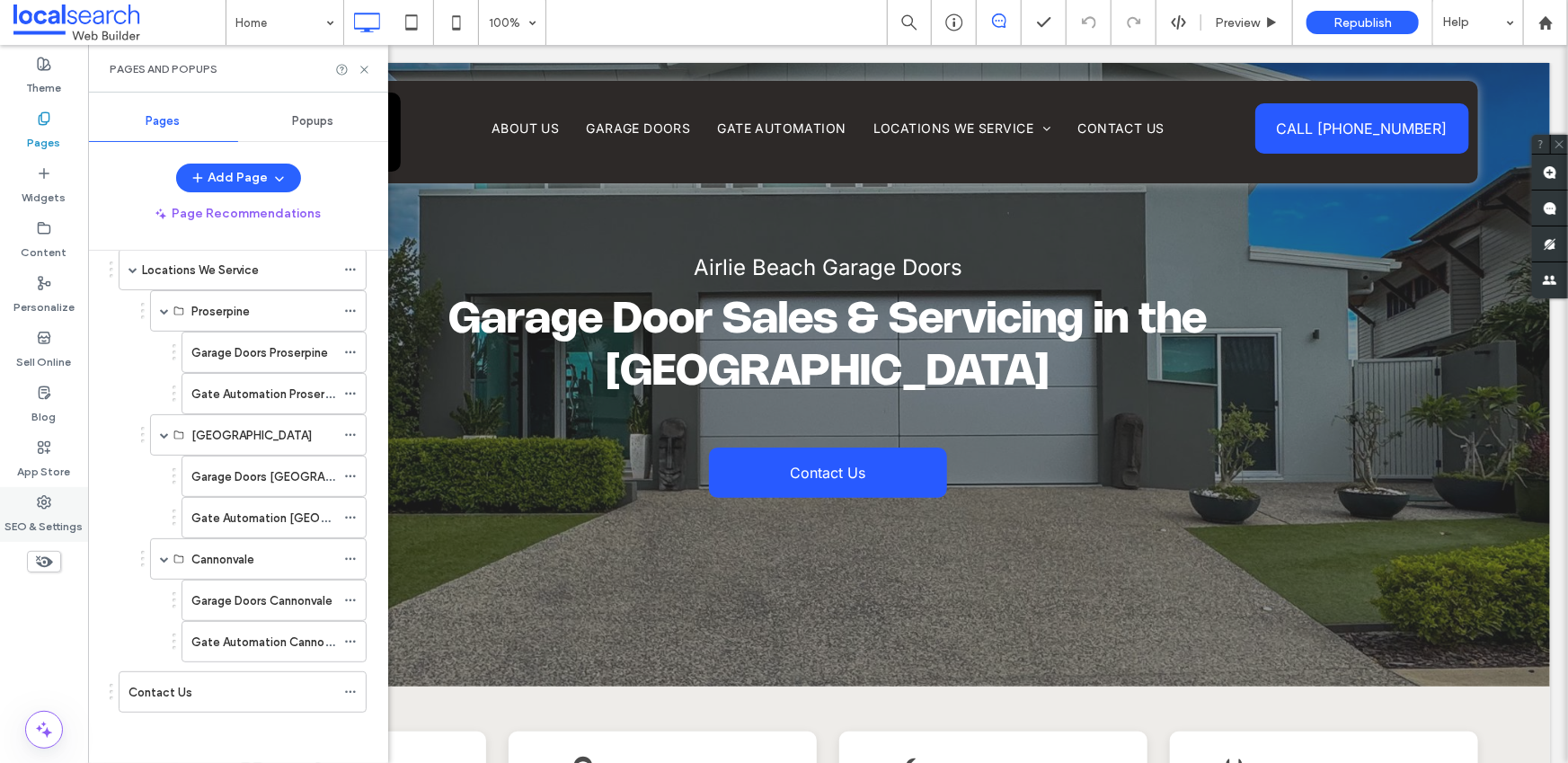
click at [36, 497] on div "SEO & Settings" at bounding box center [44, 514] width 88 height 55
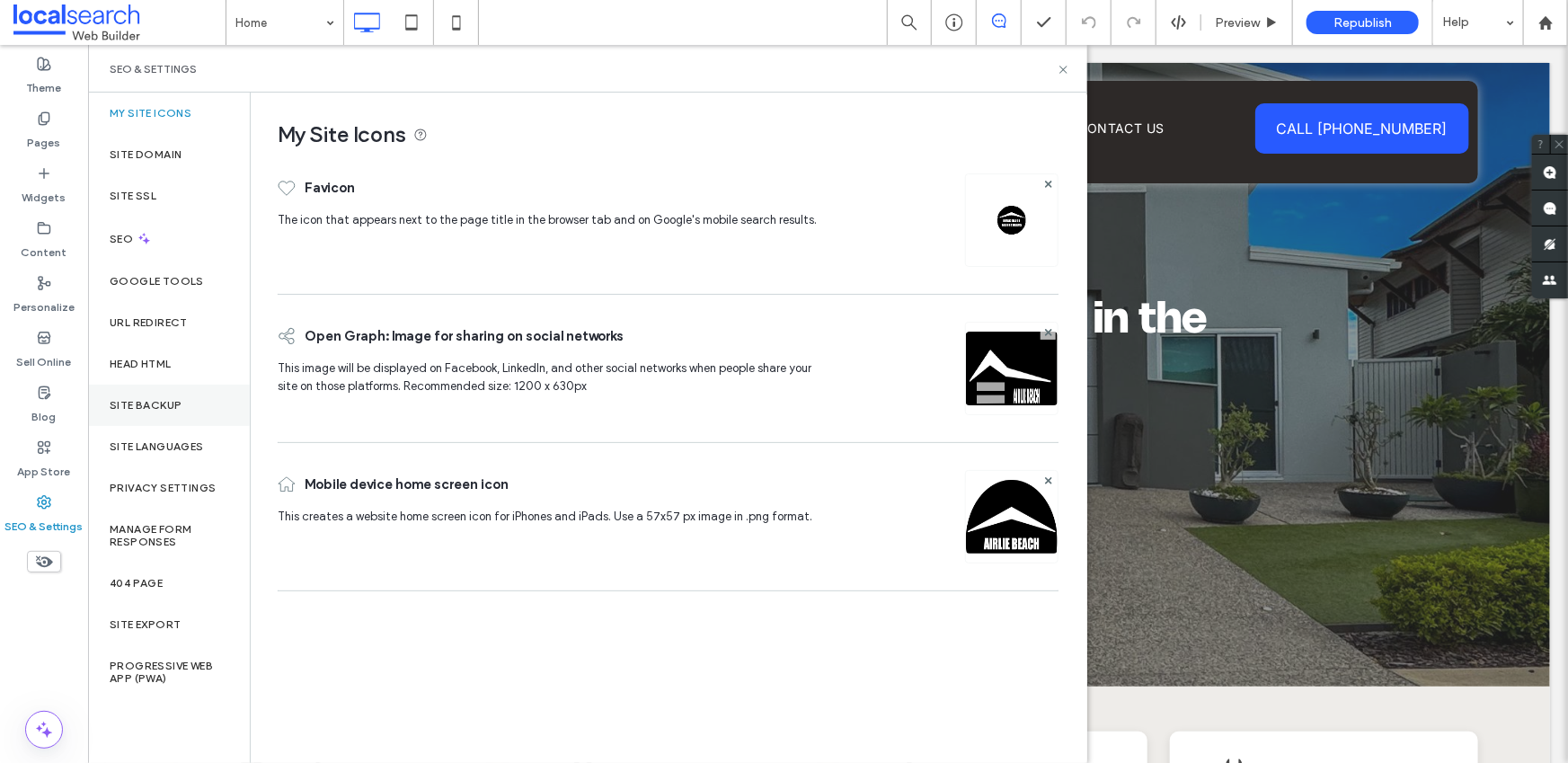
click at [165, 418] on div "Site Backup" at bounding box center [169, 405] width 161 height 41
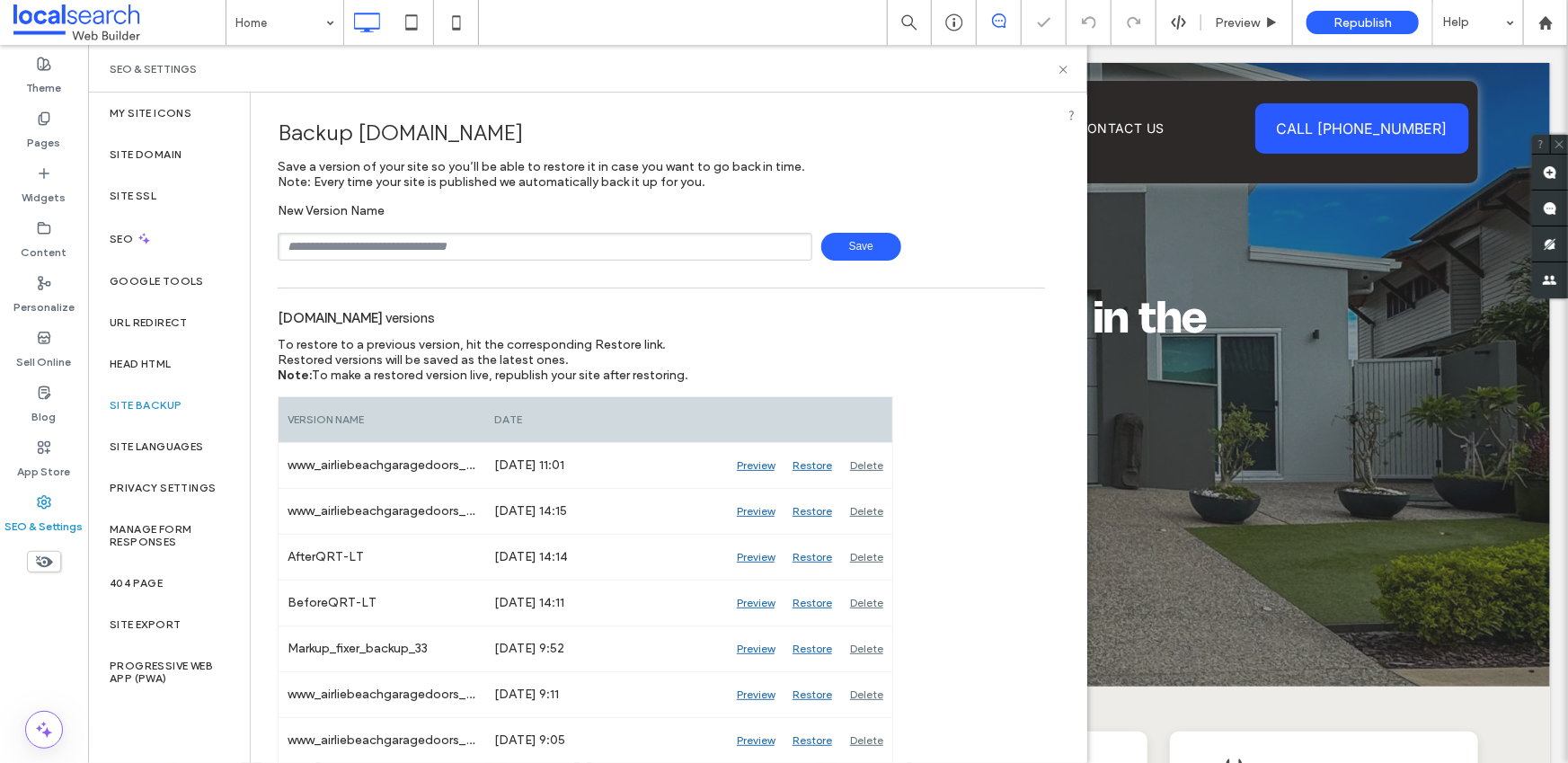
click at [433, 245] on input "text" at bounding box center [545, 247] width 535 height 28
type input "**********"
click at [844, 245] on span "Save" at bounding box center [860, 247] width 80 height 28
click at [1064, 69] on use at bounding box center [1062, 69] width 7 height 7
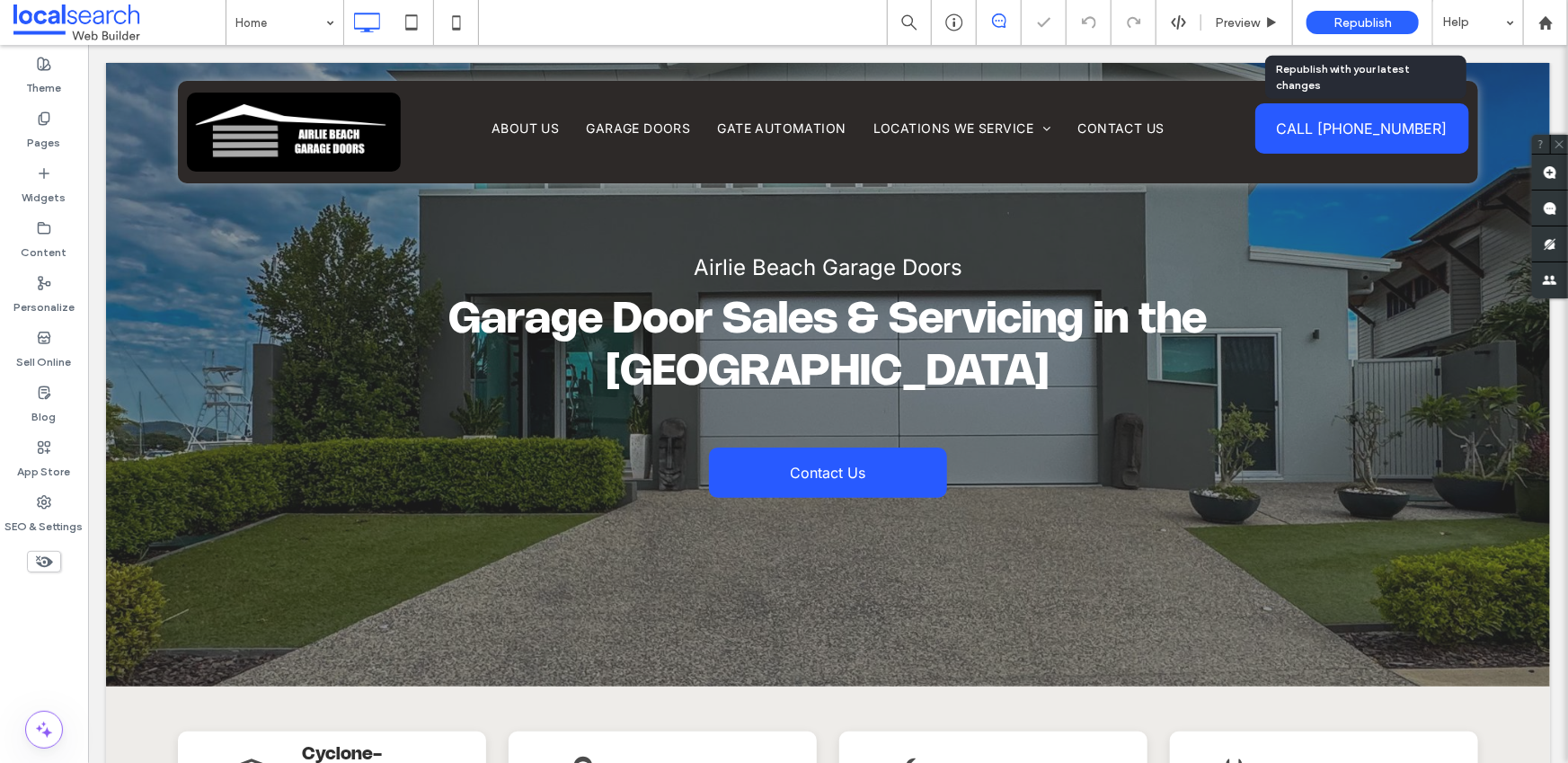
click at [1339, 17] on span "Republish" at bounding box center [1362, 24] width 58 height 16
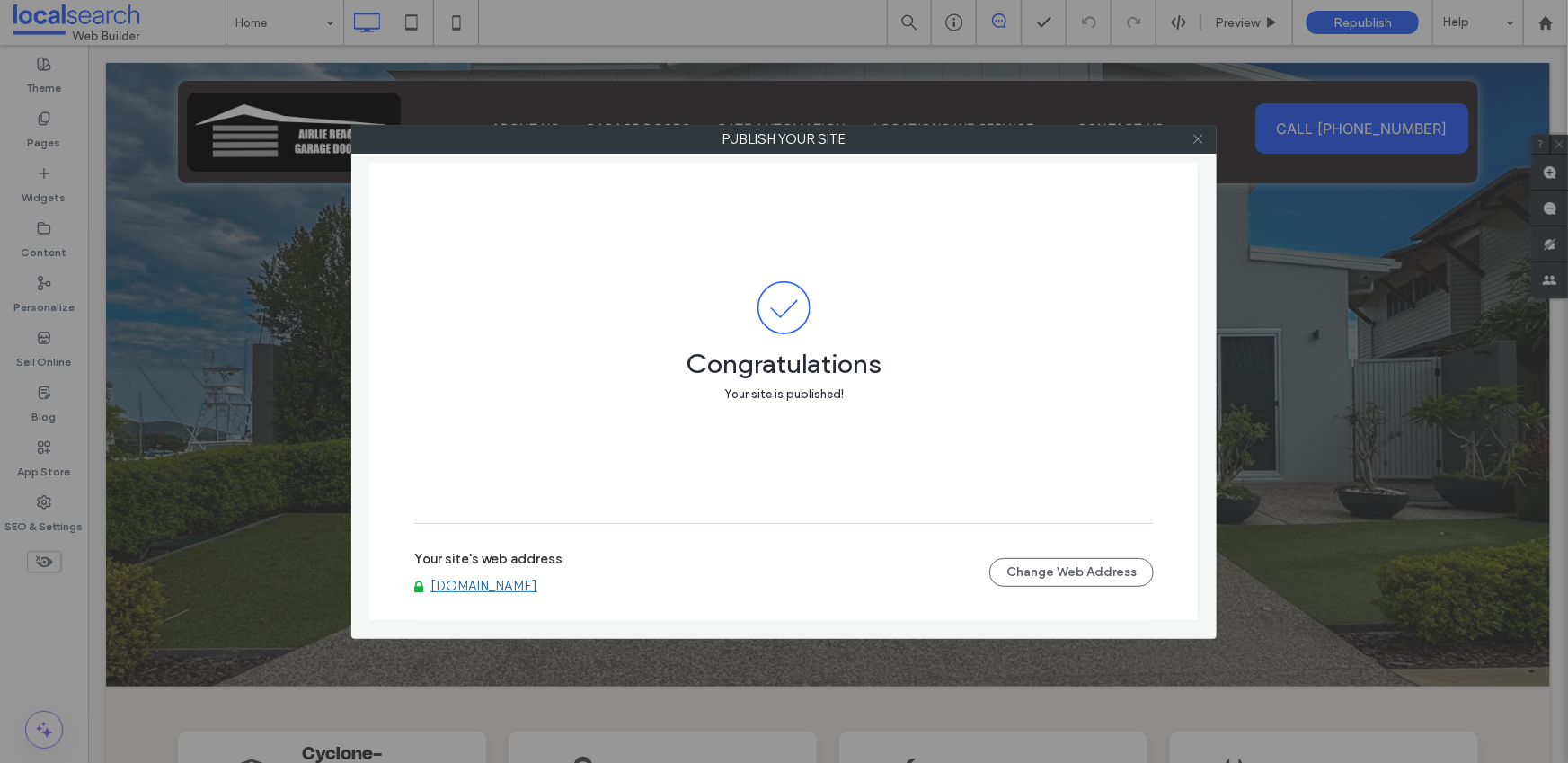
click at [1199, 139] on icon at bounding box center [1198, 139] width 14 height 14
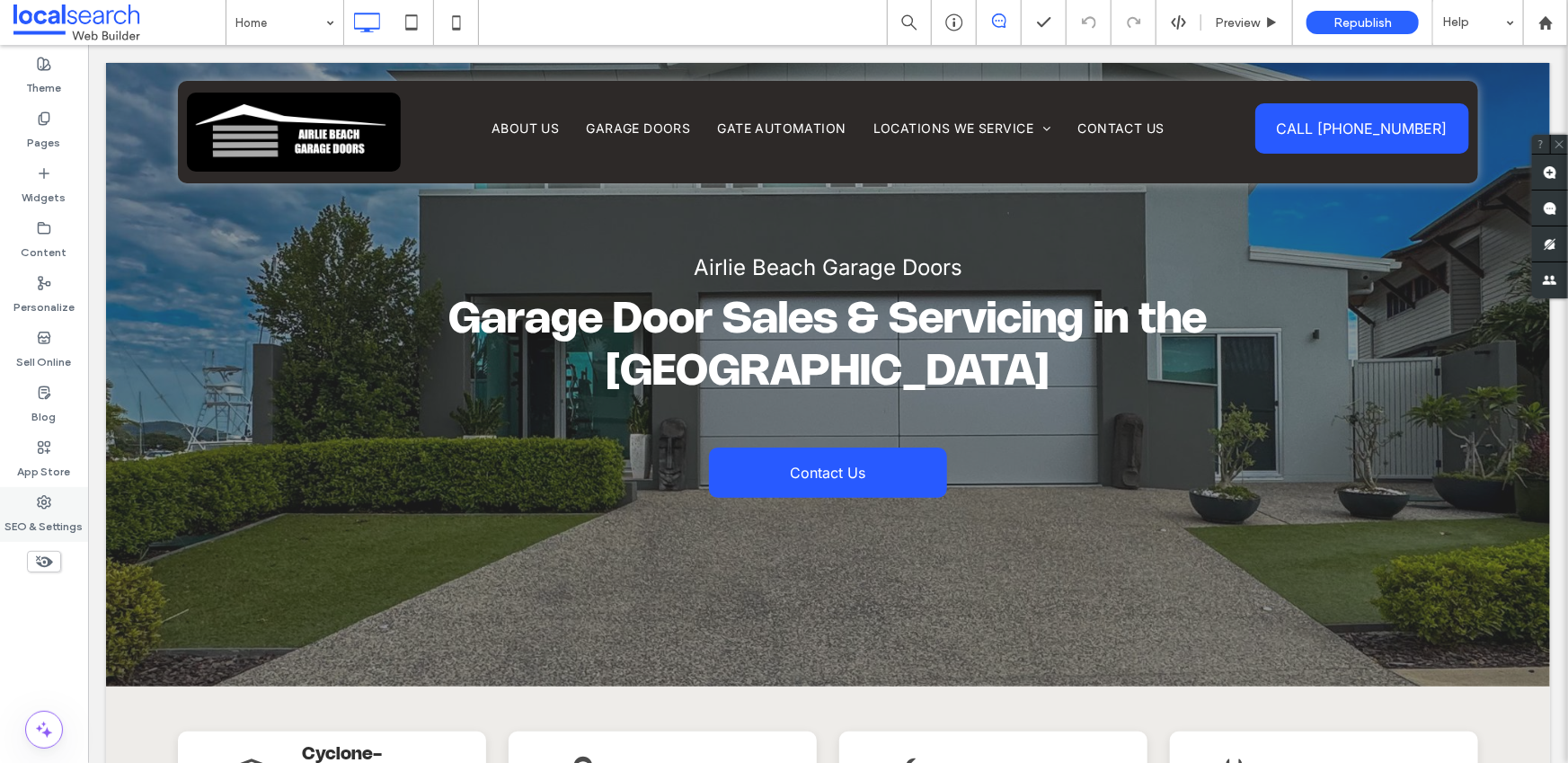
click at [44, 503] on use at bounding box center [43, 501] width 13 height 13
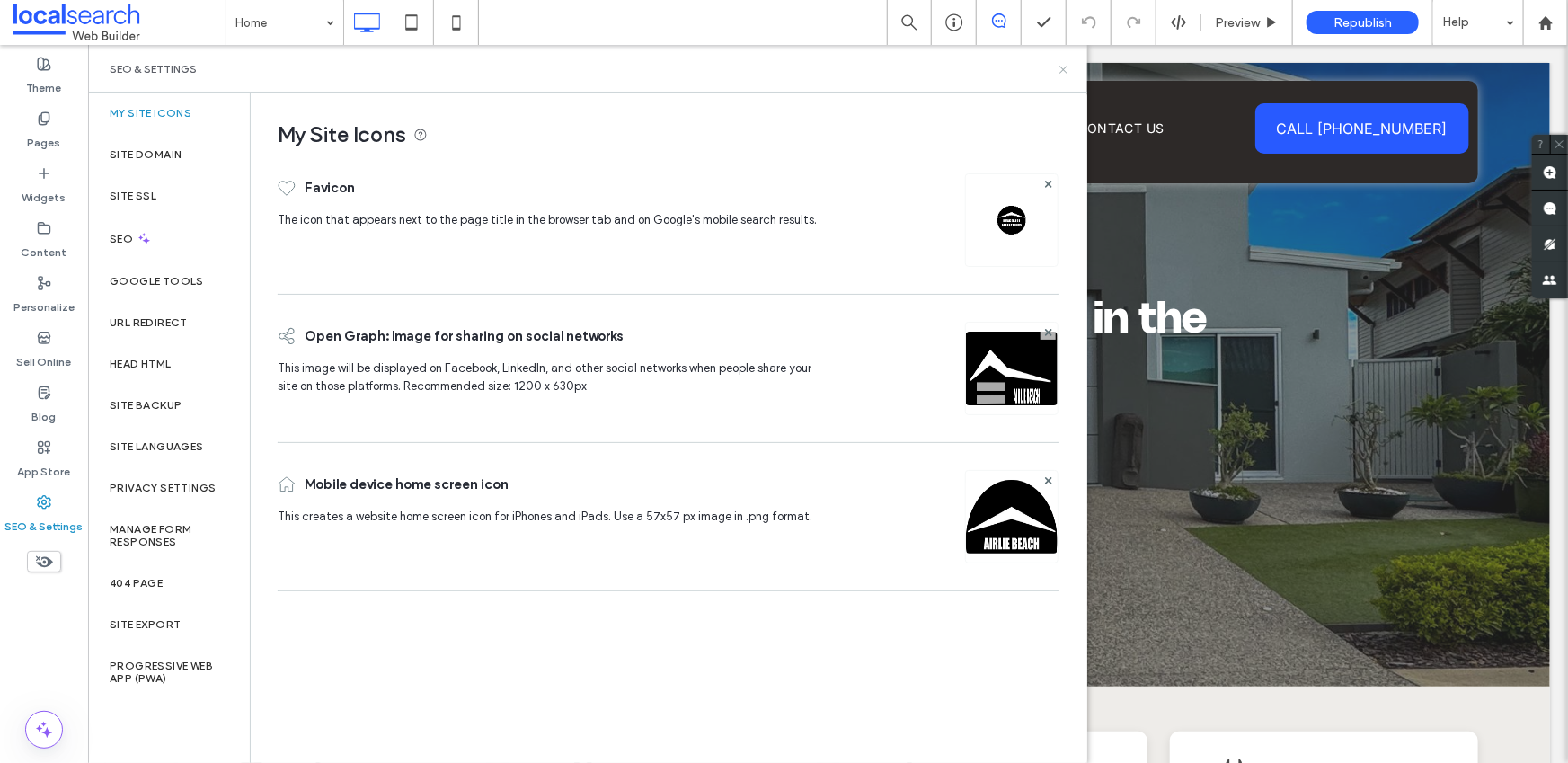
click at [1063, 74] on icon at bounding box center [1064, 70] width 14 height 14
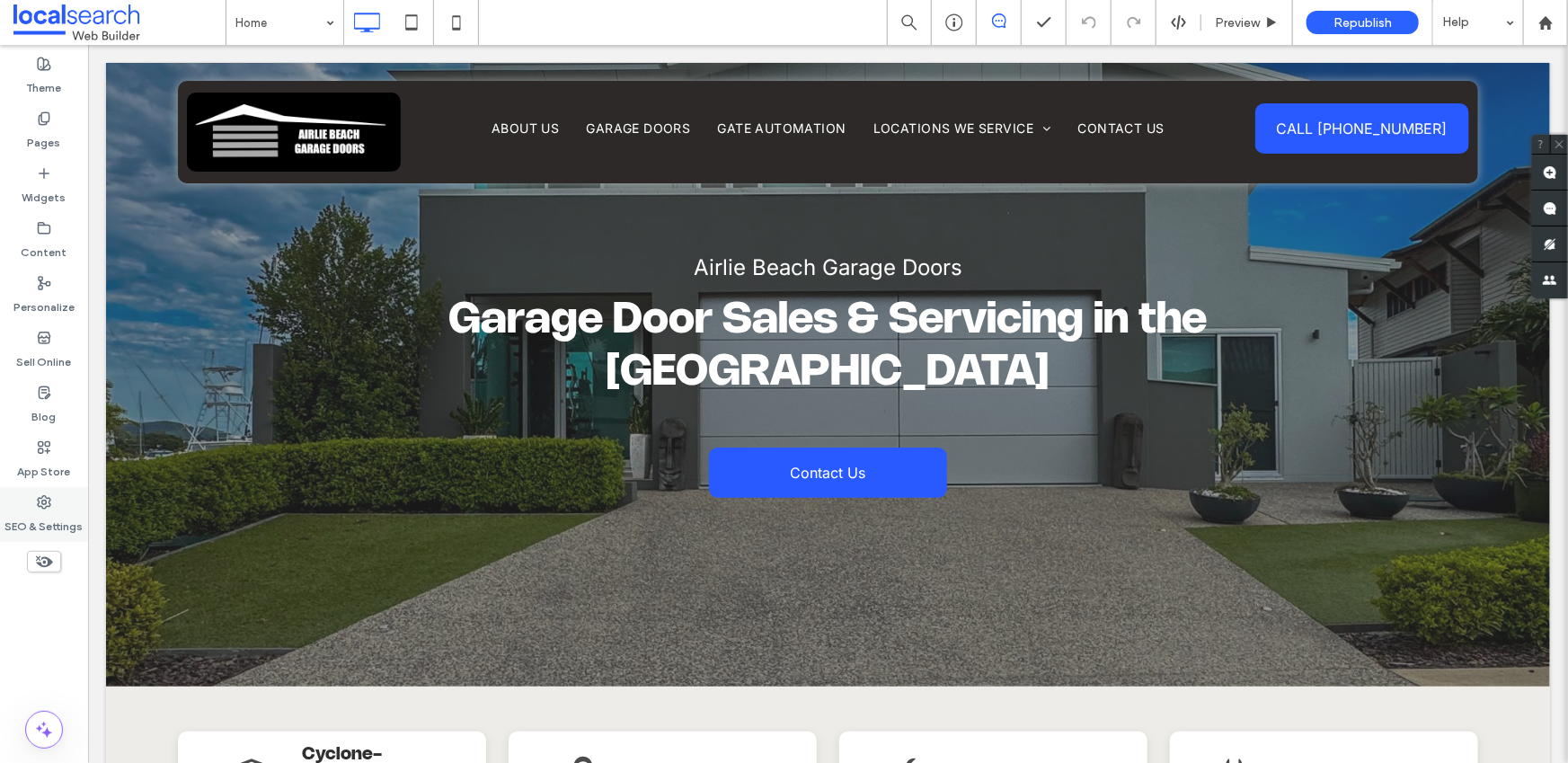
click at [46, 517] on label "SEO & Settings" at bounding box center [44, 522] width 79 height 26
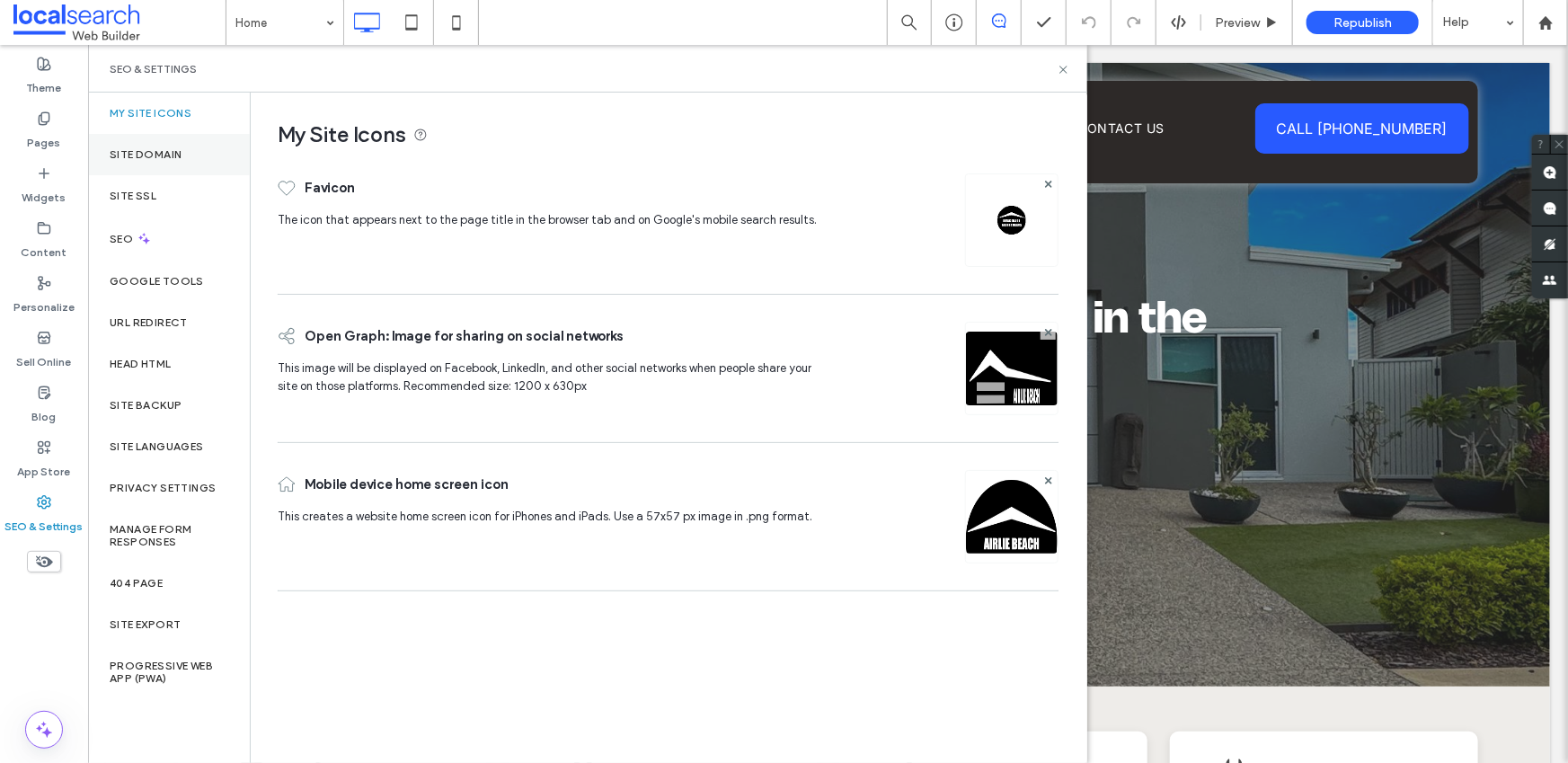
click at [148, 148] on label "Site Domain" at bounding box center [145, 154] width 72 height 13
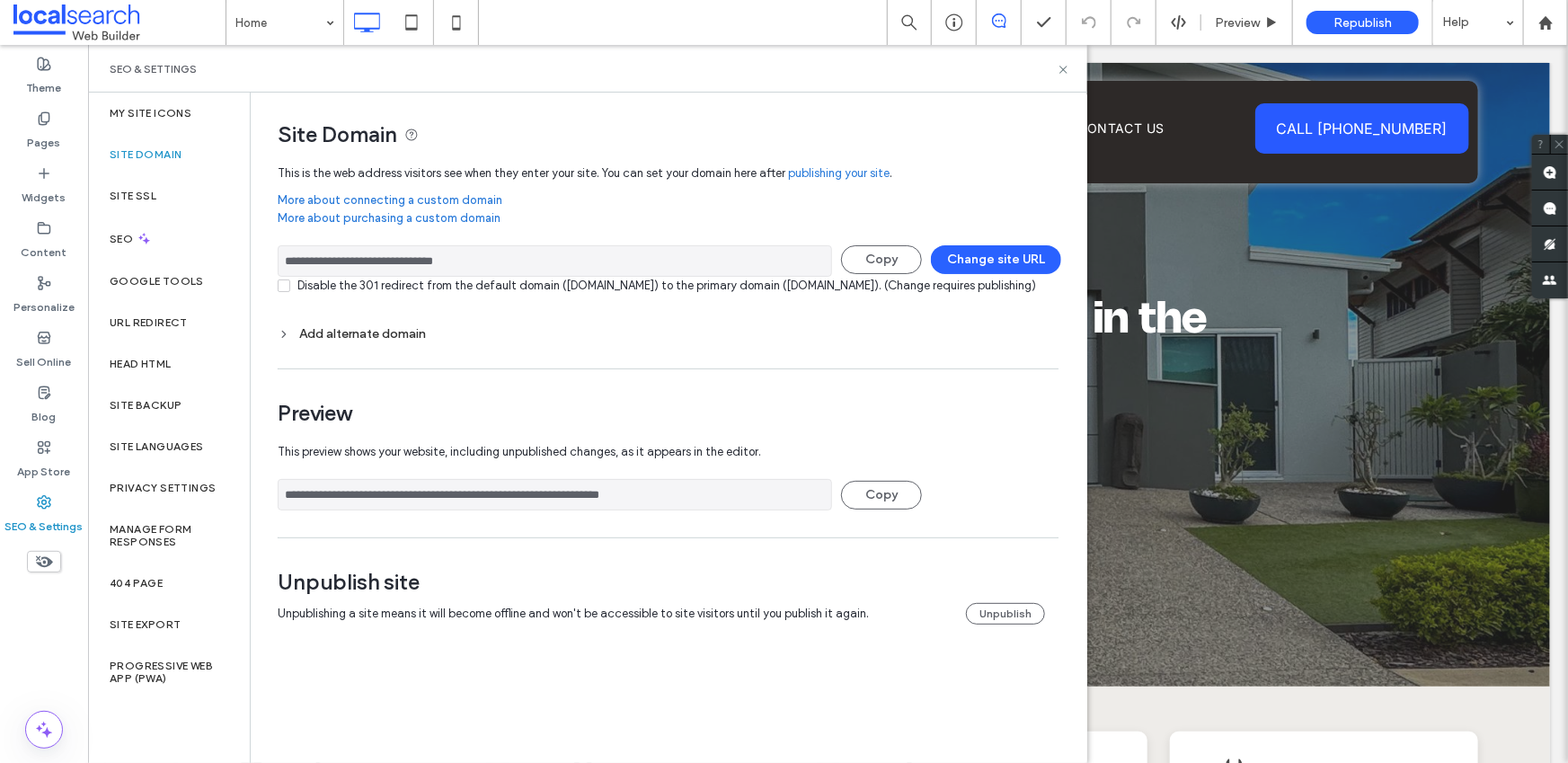
drag, startPoint x: 513, startPoint y: 262, endPoint x: 281, endPoint y: 252, distance: 232.2
click at [281, 252] on input "**********" at bounding box center [554, 261] width 554 height 31
click at [134, 107] on label "My Site Icons" at bounding box center [149, 113] width 82 height 13
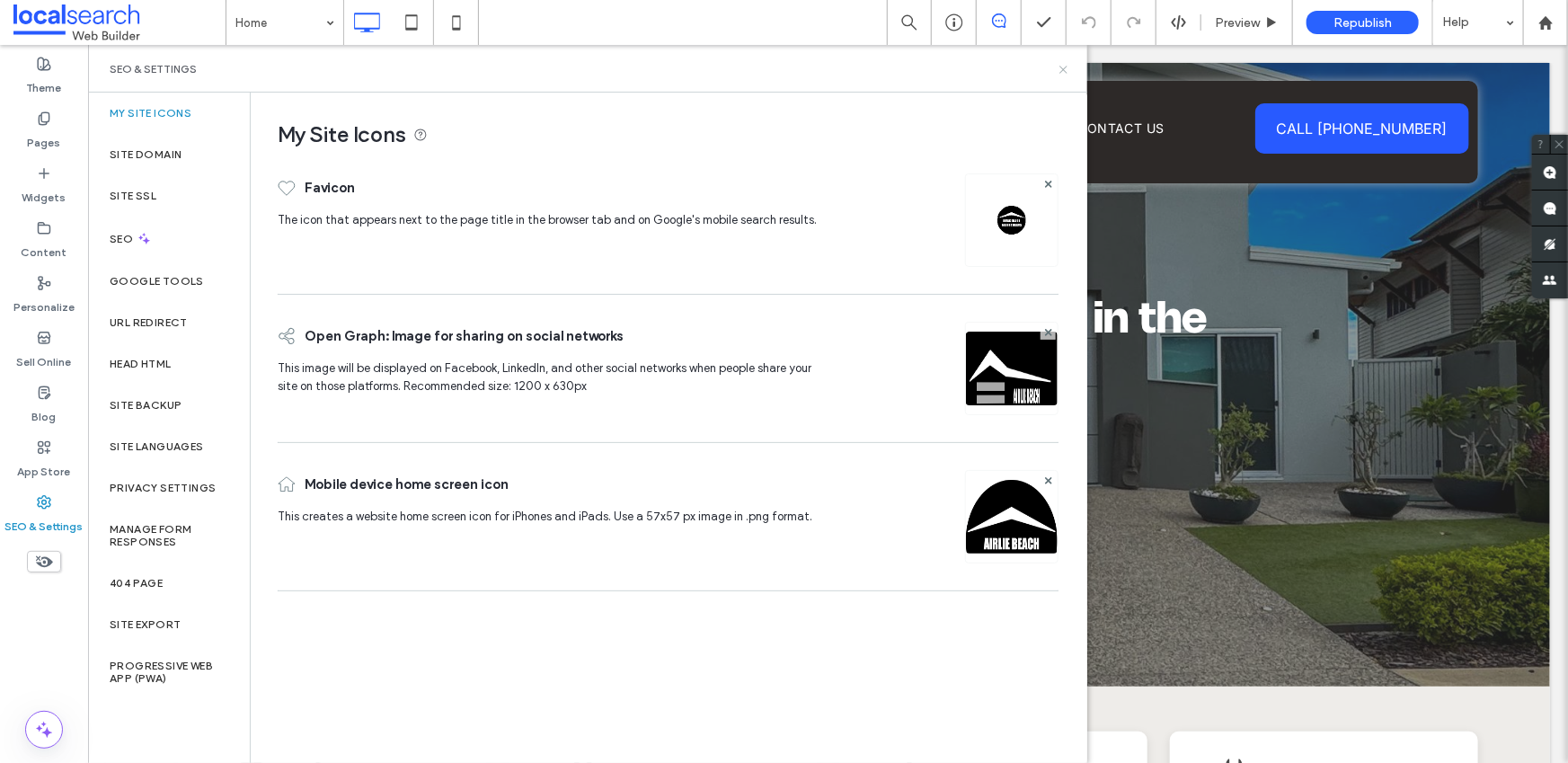
click at [1062, 72] on icon at bounding box center [1064, 70] width 14 height 14
